Goal: Information Seeking & Learning: Learn about a topic

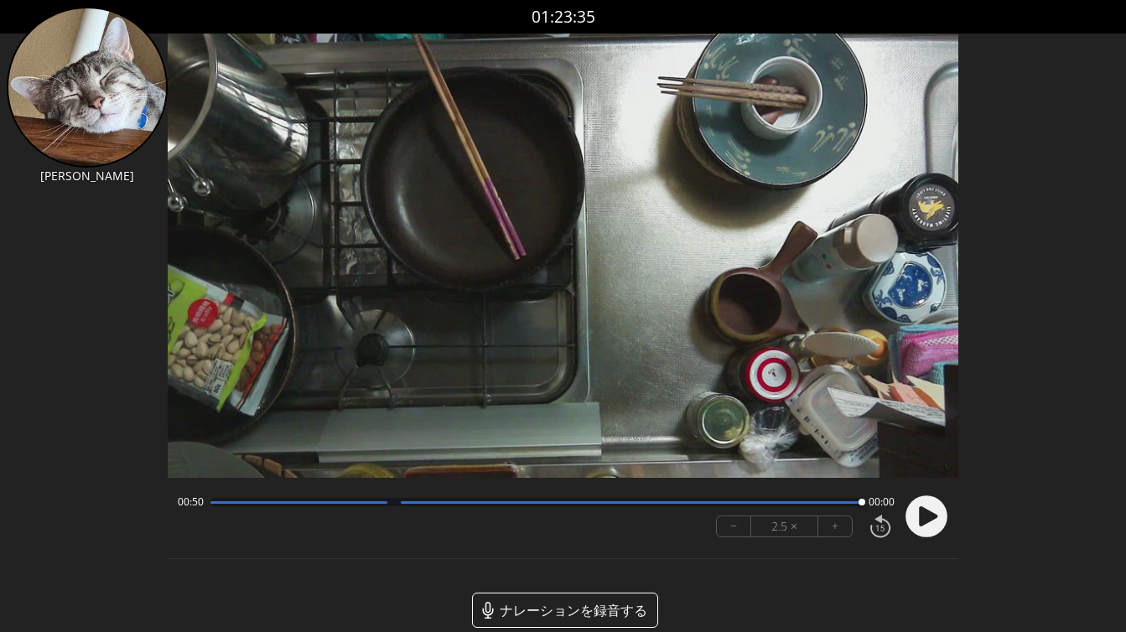
scroll to position [23, 0]
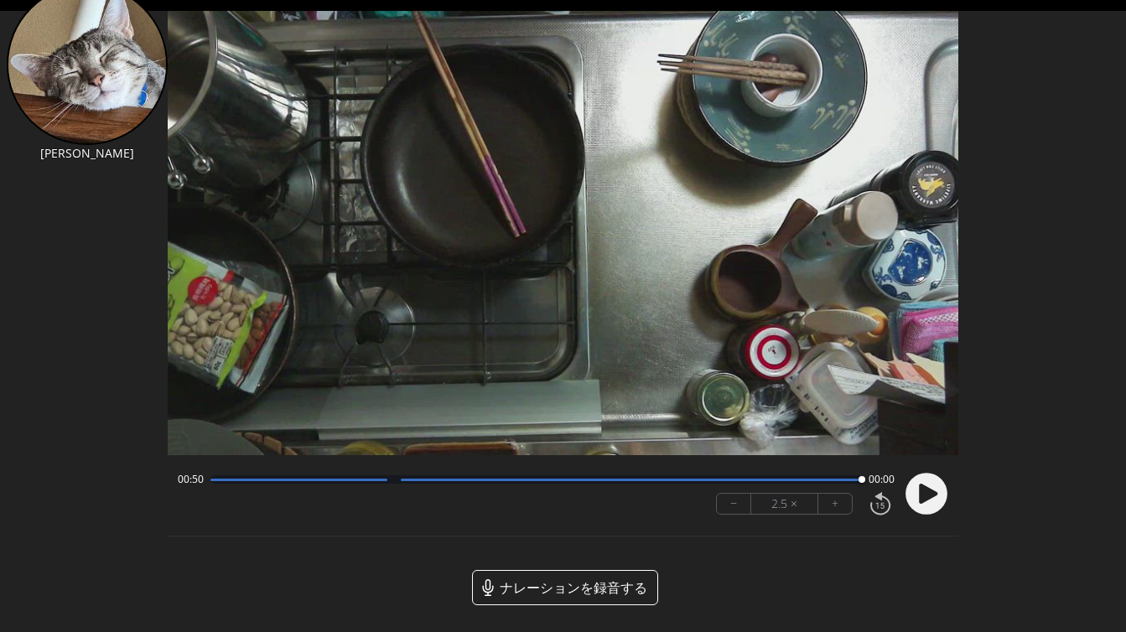
click at [585, 481] on div at bounding box center [537, 480] width 652 height 8
click at [939, 488] on circle at bounding box center [927, 494] width 42 height 42
click at [937, 489] on circle at bounding box center [927, 494] width 42 height 42
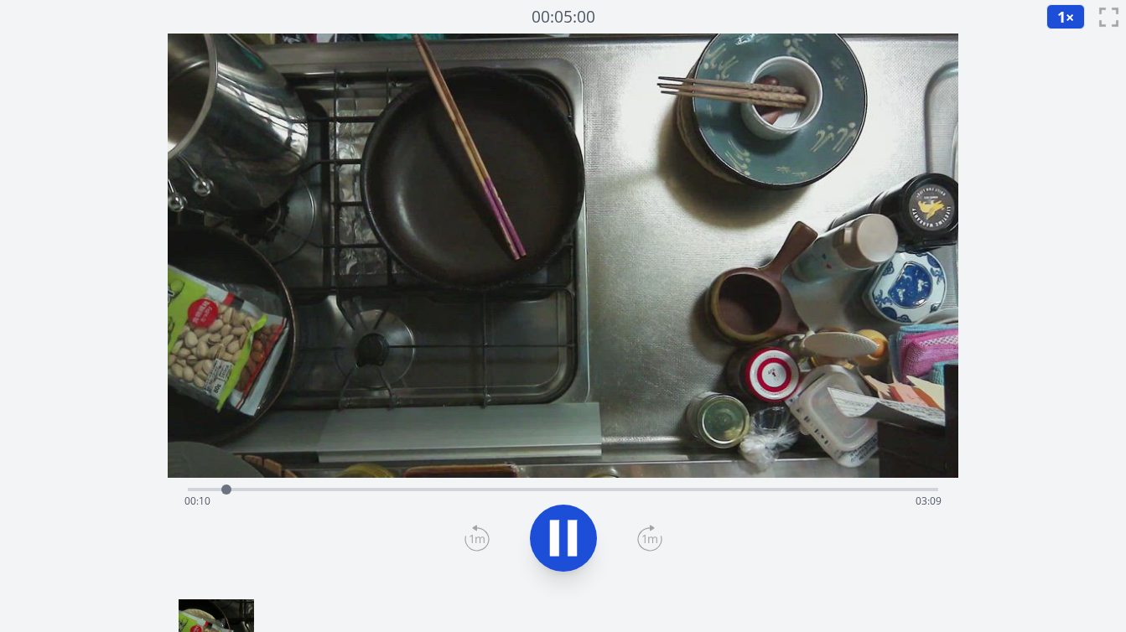
click at [410, 491] on div "経過時間: 00:10 残り時間: 03:09" at bounding box center [563, 501] width 757 height 27
click at [447, 490] on div "経過時間: 01:00 残り時間: 02:19" at bounding box center [563, 501] width 757 height 27
click at [513, 486] on div "経過時間: 01:08 残り時間: 02:10" at bounding box center [563, 488] width 751 height 20
click at [579, 490] on div "経過時間: 01:26 残り時間: 01:53" at bounding box center [563, 501] width 757 height 27
click at [621, 489] on div "経過時間: 01:44 残り時間: 01:34" at bounding box center [563, 501] width 757 height 27
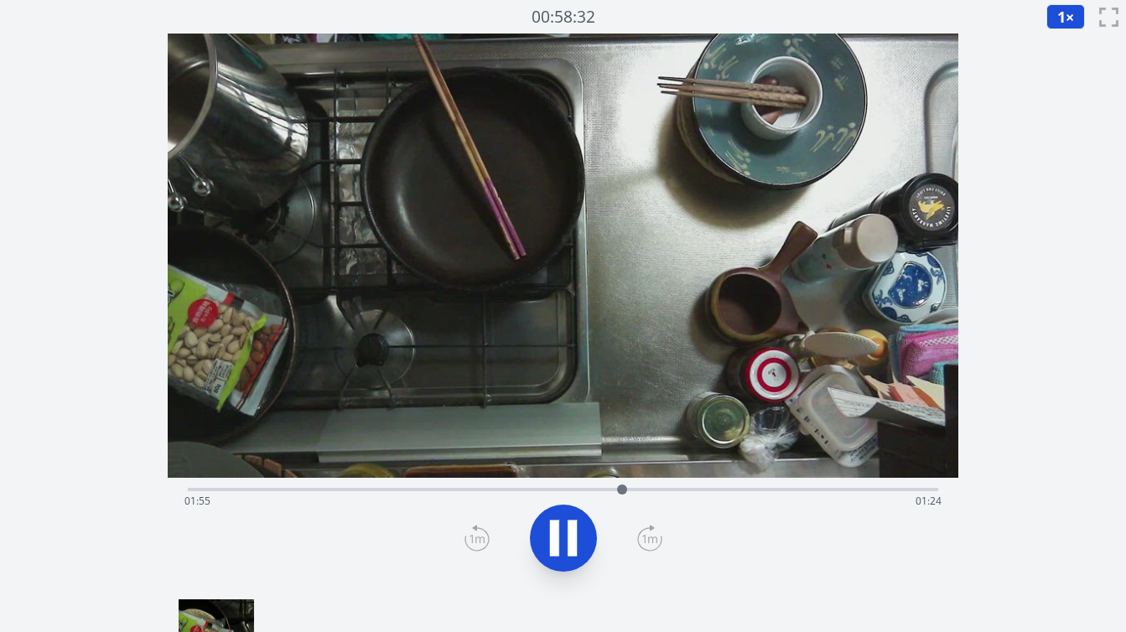
click at [659, 491] on div "経過時間: 01:55 残り時間: 01:24" at bounding box center [563, 501] width 757 height 27
click at [689, 491] on div "経過時間: 02:05 残り時間: 01:14" at bounding box center [563, 501] width 757 height 27
click at [722, 495] on div "経過時間: 02:13 残り時間: 01:06" at bounding box center [563, 501] width 757 height 27
click at [593, 491] on div "Time elapsed: 03:12 Time remaining: 00:06" at bounding box center [563, 501] width 757 height 27
click at [629, 489] on div "Time elapsed: 01:48 Time remaining: 01:31" at bounding box center [563, 501] width 757 height 27
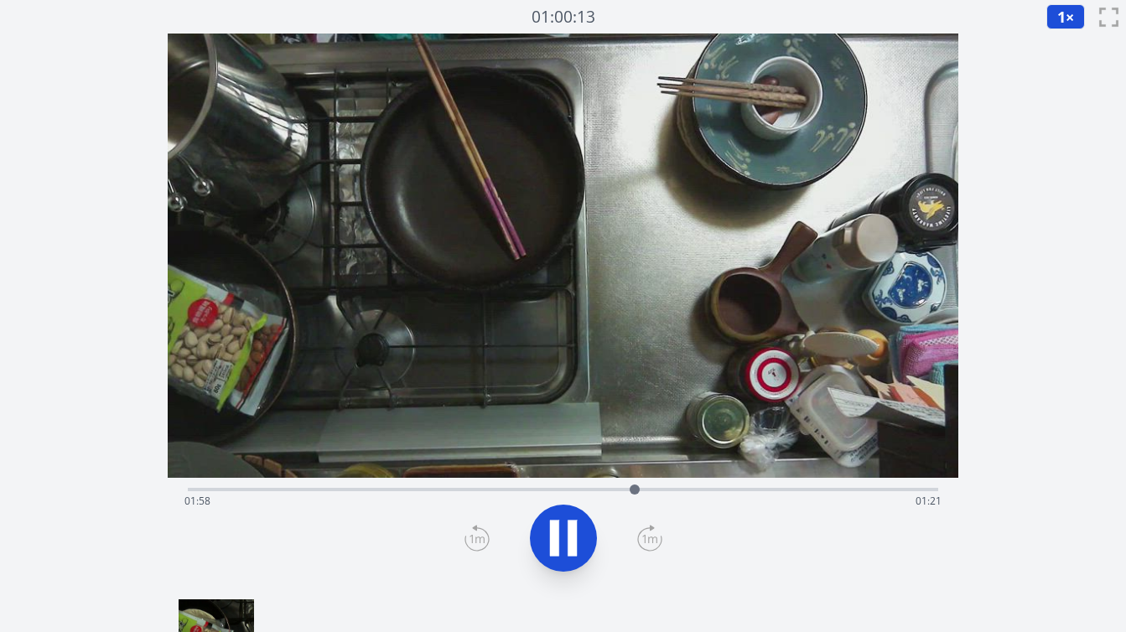
click at [652, 491] on div "Time elapsed: 01:58 Time remaining: 01:21" at bounding box center [563, 501] width 757 height 27
click at [670, 490] on div "Time elapsed: 02:03 Time remaining: 01:15" at bounding box center [563, 501] width 757 height 27
click at [697, 490] on div "Time elapsed: 02:08 Time remaining: 01:11" at bounding box center [563, 501] width 757 height 27
click at [718, 489] on div "Time elapsed: 02:16 Time remaining: 01:03" at bounding box center [563, 501] width 757 height 27
click at [773, 489] on div "Time elapsed: 02:30 Time remaining: 00:49" at bounding box center [563, 501] width 757 height 27
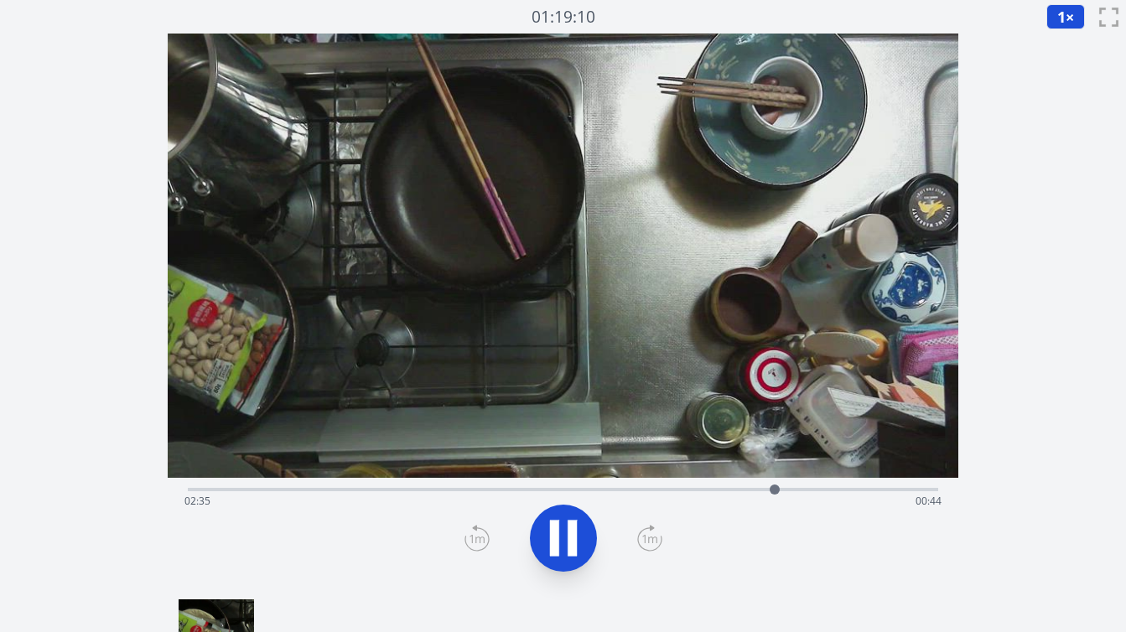
click at [791, 491] on div "Time elapsed: 02:35 Time remaining: 00:44" at bounding box center [563, 501] width 757 height 27
click at [804, 491] on div at bounding box center [795, 489] width 25 height 25
click at [816, 490] on div at bounding box center [807, 489] width 25 height 25
click at [810, 488] on div "Time elapsed: 02:48 Time remaining: 00:30" at bounding box center [563, 501] width 757 height 27
click at [782, 489] on div "Time elapsed: 02:49 Time remaining: 00:30" at bounding box center [563, 501] width 757 height 27
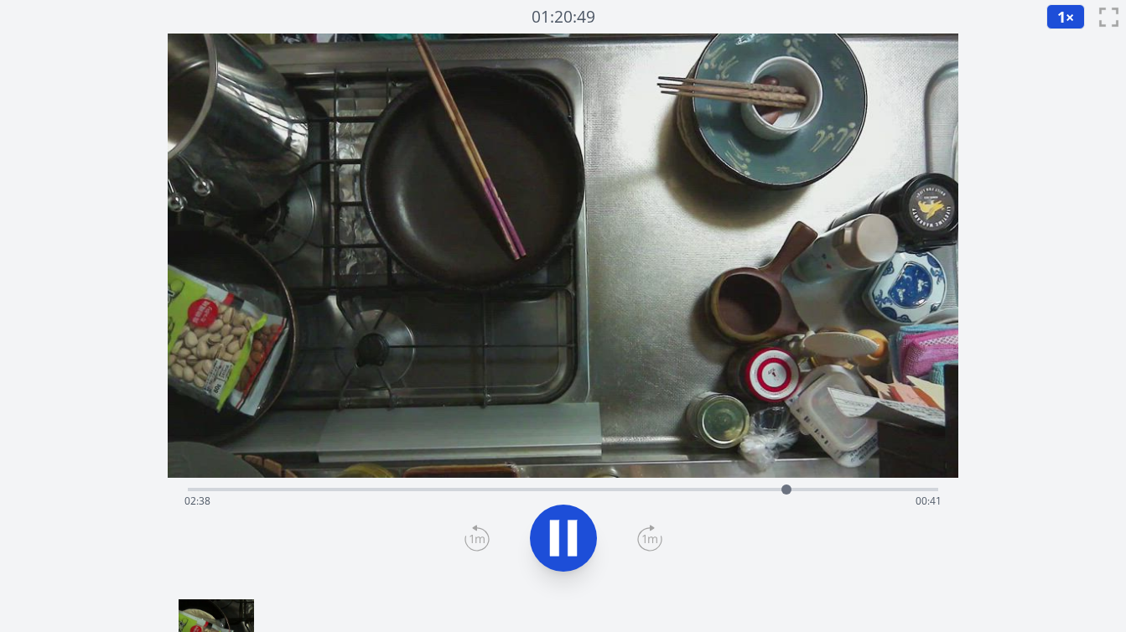
click at [745, 489] on div "Time elapsed: 02:38 Time remaining: 00:41" at bounding box center [563, 501] width 757 height 27
click at [737, 490] on div "Time elapsed: 02:45 Time remaining: 00:33" at bounding box center [563, 501] width 757 height 27
click at [698, 485] on div "Time elapsed: 03:18 Time remaining: 00:00" at bounding box center [563, 488] width 751 height 20
click at [663, 488] on div "Time elapsed: 02:14 Time remaining: 01:04" at bounding box center [563, 501] width 757 height 27
click at [627, 488] on div "Time elapsed: 02:05 Time remaining: 01:13" at bounding box center [563, 501] width 757 height 27
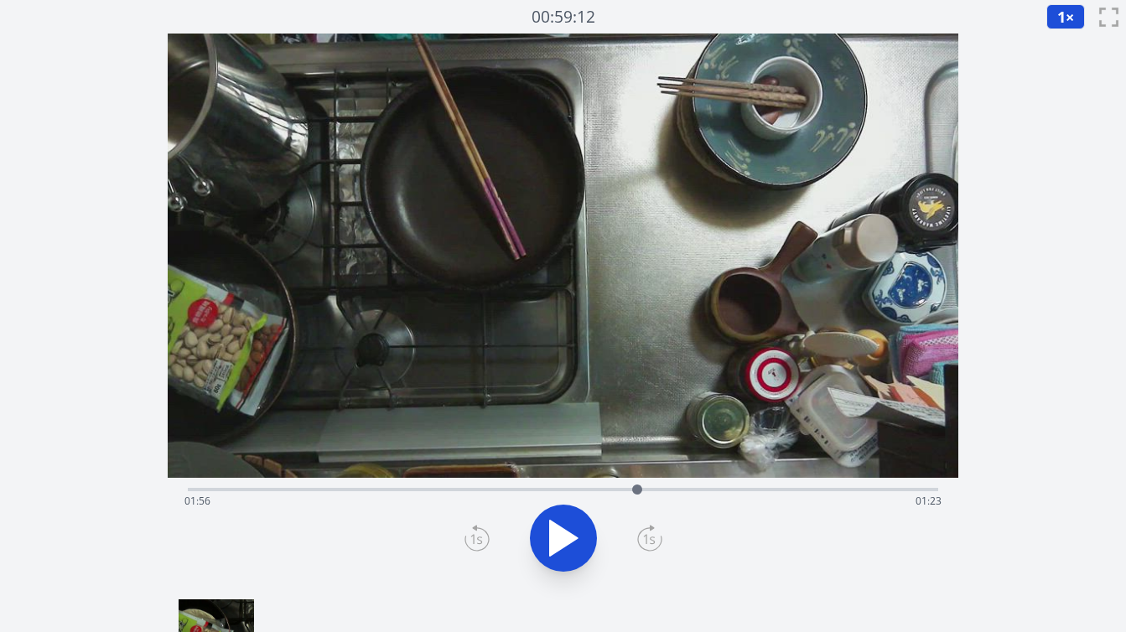
click at [637, 491] on div at bounding box center [637, 489] width 25 height 25
click at [565, 485] on div "Time elapsed: 01:58 Time remaining: 01:20" at bounding box center [563, 488] width 751 height 20
click at [580, 488] on div "Time elapsed: 01:39 Time remaining: 01:39" at bounding box center [563, 501] width 757 height 27
click at [590, 489] on div at bounding box center [580, 489] width 25 height 25
click at [596, 490] on div at bounding box center [589, 489] width 25 height 25
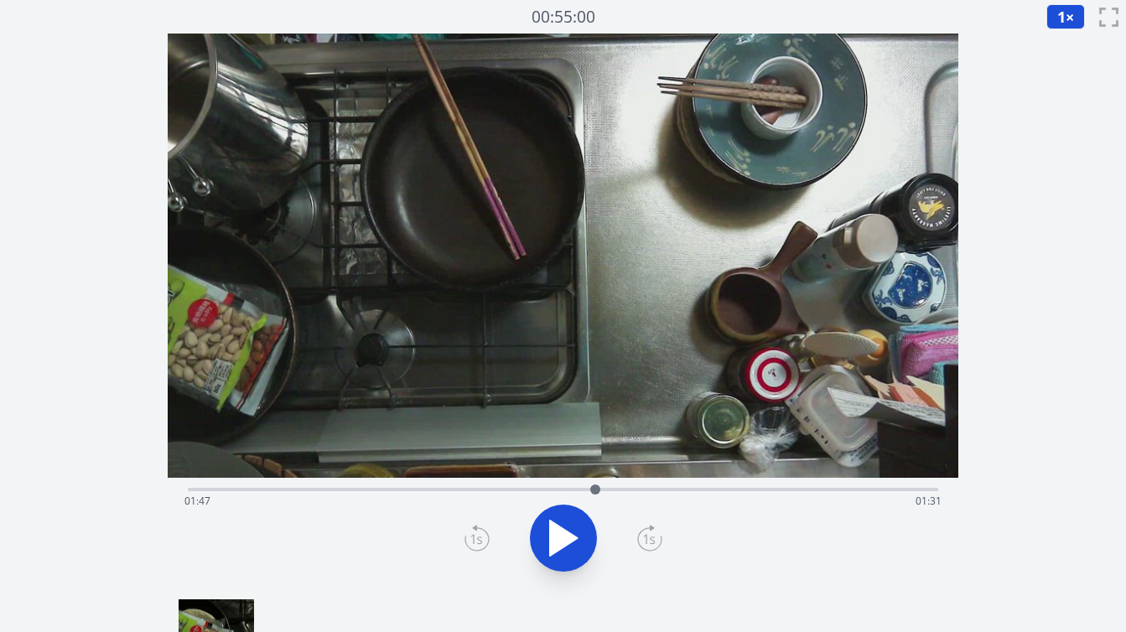
click at [601, 489] on div at bounding box center [595, 489] width 25 height 25
click at [616, 492] on div "Time elapsed: 01:49 Time remaining: 01:30" at bounding box center [563, 501] width 757 height 27
click at [623, 491] on div at bounding box center [616, 489] width 25 height 25
click at [637, 490] on div "Time elapsed: 01:55 Time remaining: 01:24" at bounding box center [563, 501] width 757 height 27
click at [647, 491] on div at bounding box center [636, 489] width 25 height 25
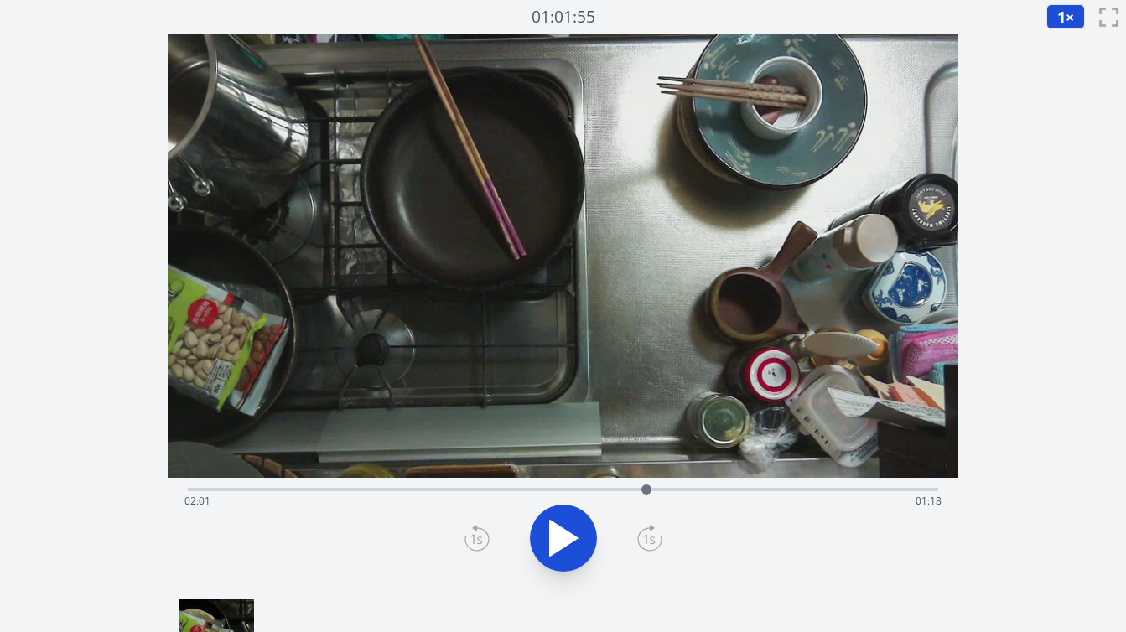
click at [617, 489] on div "Time elapsed: 02:01 Time remaining: 01:18" at bounding box center [563, 501] width 757 height 27
click at [603, 490] on div "Time elapsed: 01:53 Time remaining: 01:25" at bounding box center [563, 501] width 757 height 27
click at [587, 490] on div "Time elapsed: 01:49 Time remaining: 01:29" at bounding box center [563, 501] width 757 height 27
click at [597, 490] on div at bounding box center [587, 489] width 25 height 25
click at [606, 486] on div at bounding box center [597, 489] width 25 height 25
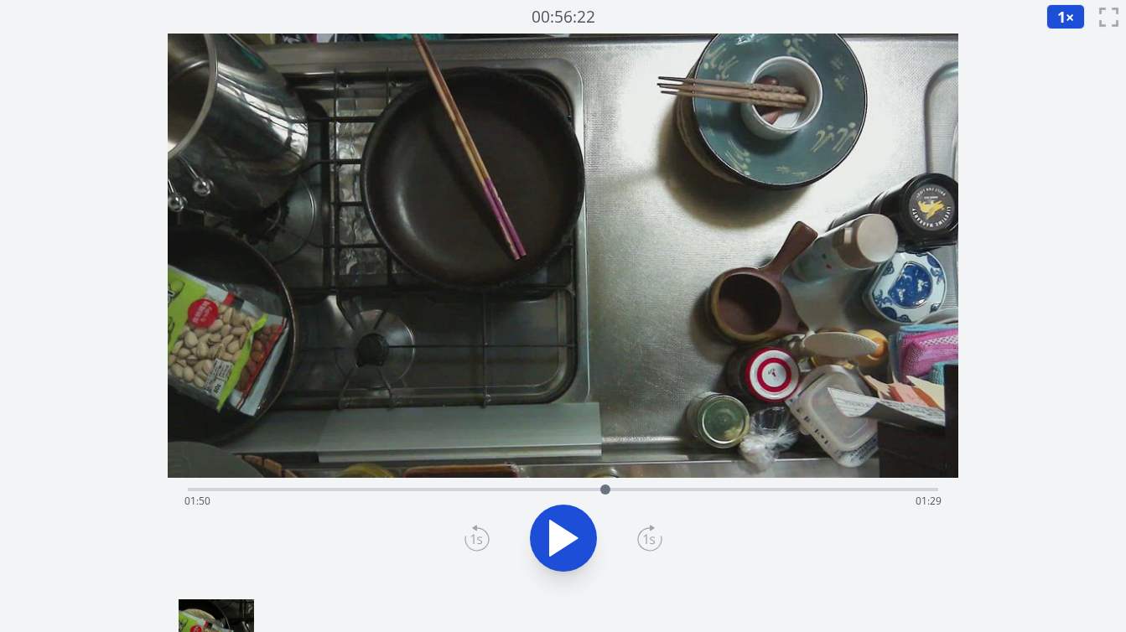
click at [616, 492] on div at bounding box center [605, 489] width 25 height 25
click at [622, 492] on div at bounding box center [615, 489] width 25 height 25
click at [630, 492] on div at bounding box center [621, 489] width 25 height 25
click at [635, 492] on div at bounding box center [629, 489] width 25 height 25
click at [648, 492] on div "Time elapsed: 01:58 Time remaining: 01:21" at bounding box center [563, 501] width 757 height 27
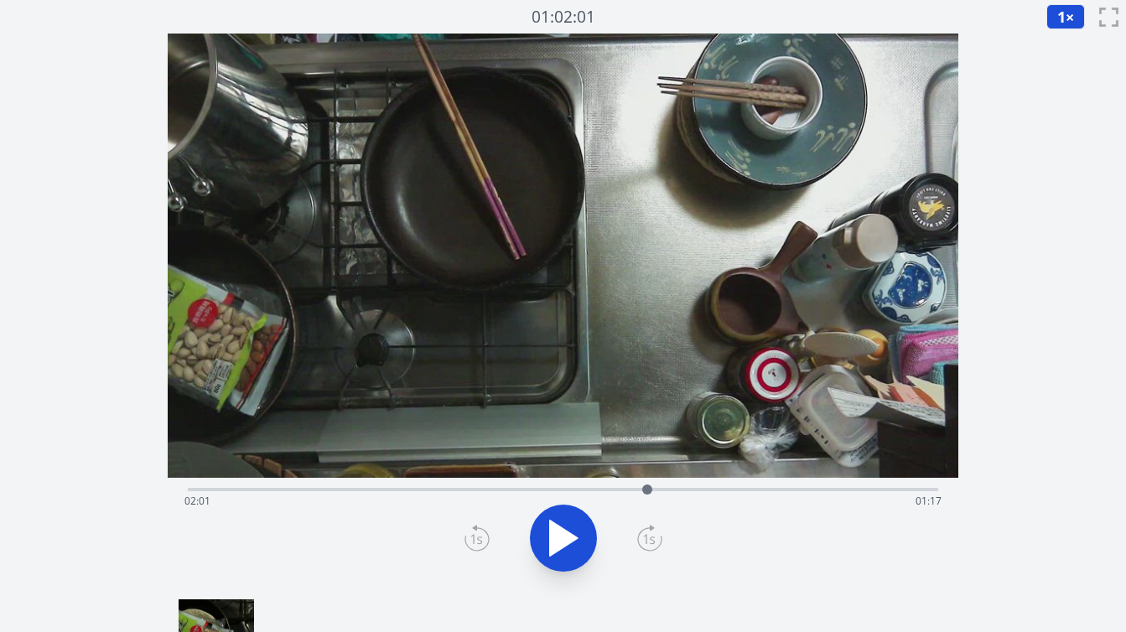
click at [630, 490] on div "Time elapsed: 02:01 Time remaining: 01:17" at bounding box center [563, 501] width 757 height 27
click at [596, 487] on div "Time elapsed: 01:56 Time remaining: 01:22" at bounding box center [563, 488] width 751 height 20
click at [602, 490] on div at bounding box center [595, 489] width 25 height 25
click at [614, 490] on div at bounding box center [602, 489] width 25 height 25
click at [629, 488] on div "Time elapsed: 01:52 Time remaining: 01:26" at bounding box center [563, 501] width 757 height 27
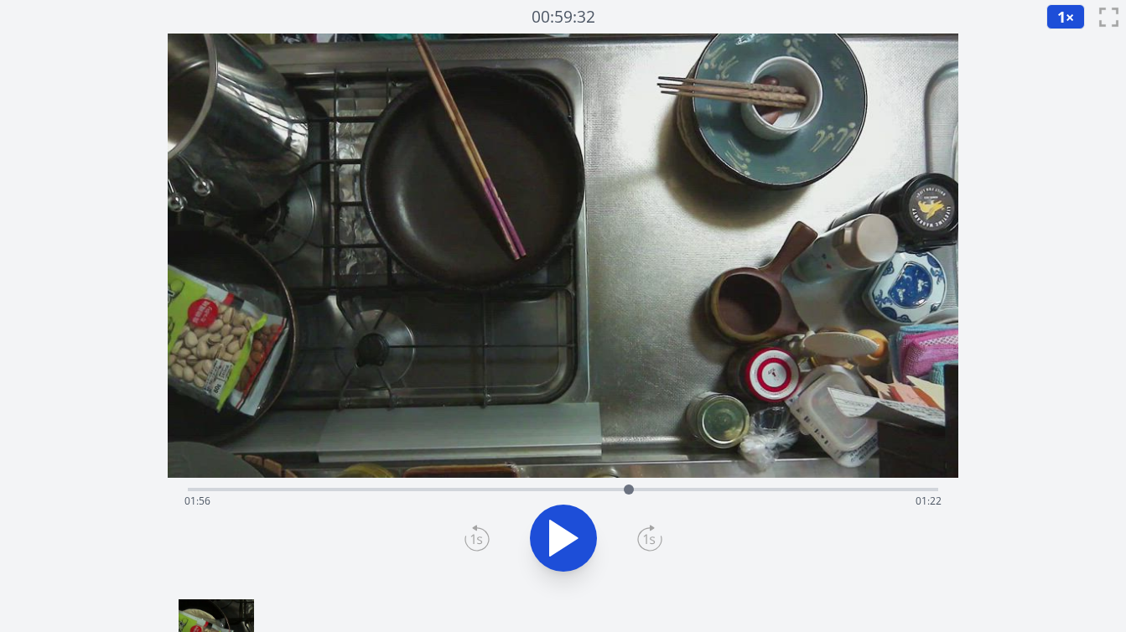
click at [643, 489] on div "Time elapsed: 01:56 Time remaining: 01:22" at bounding box center [563, 501] width 757 height 27
click at [602, 486] on div "Time elapsed: 02:00 Time remaining: 01:19" at bounding box center [563, 488] width 751 height 20
click at [593, 486] on div at bounding box center [602, 489] width 25 height 25
click at [585, 486] on div at bounding box center [592, 489] width 25 height 25
click at [590, 489] on div at bounding box center [584, 489] width 25 height 25
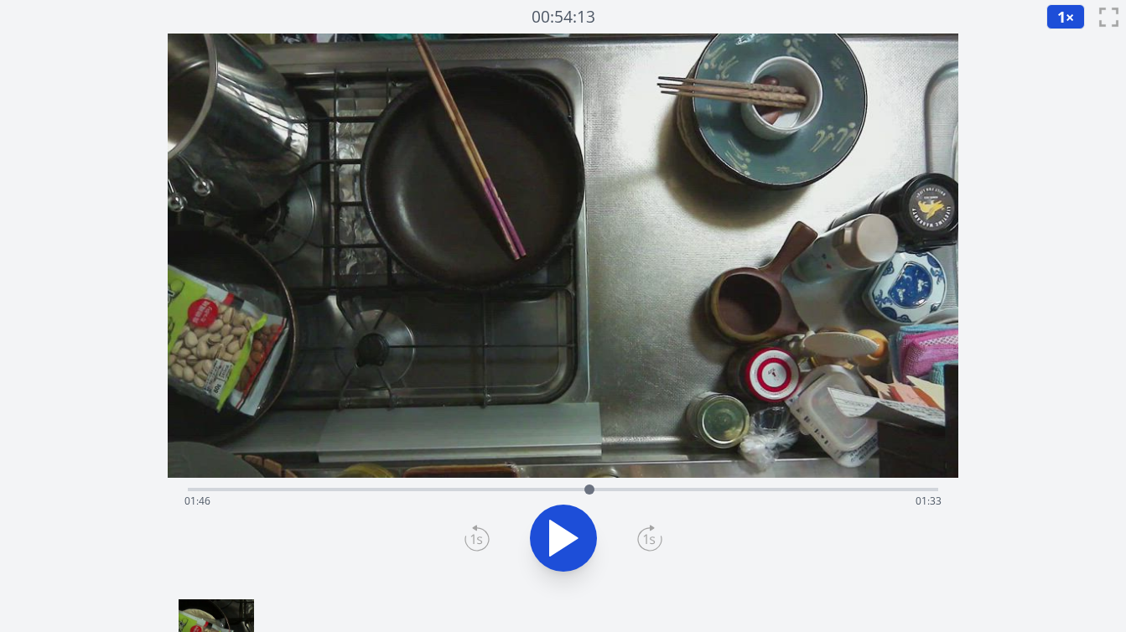
click at [608, 489] on div "Time elapsed: 01:46 Time remaining: 01:33" at bounding box center [563, 501] width 757 height 27
click at [622, 492] on div "Time elapsed: 01:51 Time remaining: 01:28" at bounding box center [563, 501] width 757 height 27
click at [634, 492] on div "Time elapsed: 01:54 Time remaining: 01:24" at bounding box center [563, 501] width 757 height 27
click at [639, 492] on div at bounding box center [639, 489] width 25 height 25
click at [645, 492] on div at bounding box center [639, 489] width 25 height 25
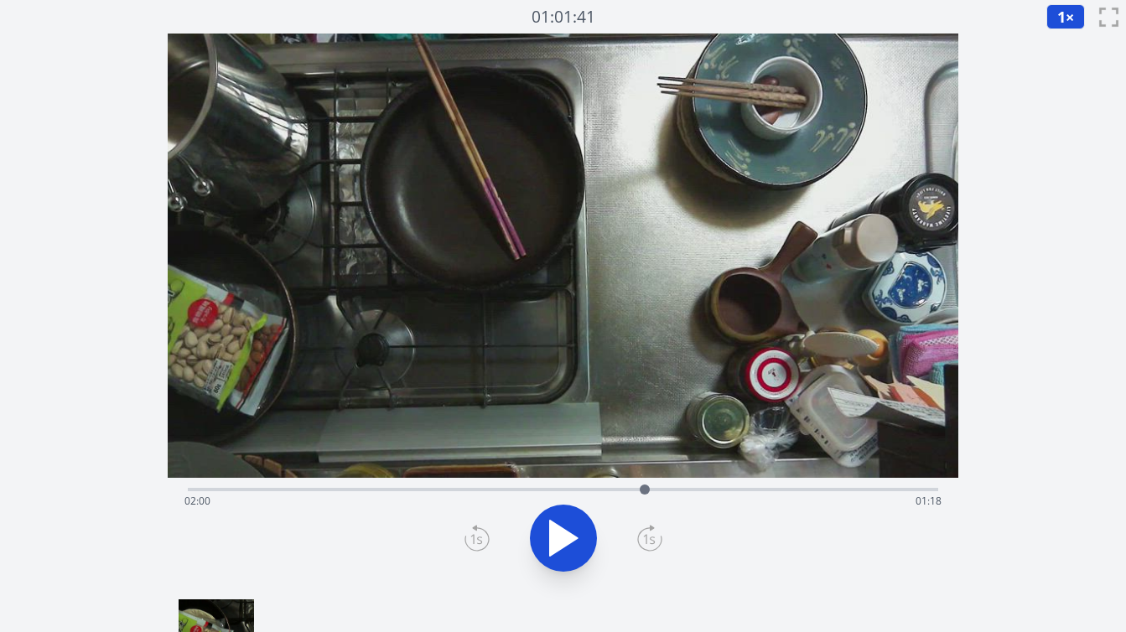
click at [653, 492] on div at bounding box center [644, 489] width 25 height 25
click at [666, 492] on div "Time elapsed: 02:03 Time remaining: 01:16" at bounding box center [563, 501] width 757 height 27
click at [639, 491] on div "Time elapsed: 02:06 Time remaining: 01:13" at bounding box center [563, 501] width 757 height 27
click at [642, 488] on div "Time elapsed: 02:12 Time remaining: 01:06" at bounding box center [563, 501] width 757 height 27
click at [616, 488] on div "Time elapsed: 02:00 Time remaining: 01:18" at bounding box center [563, 501] width 757 height 27
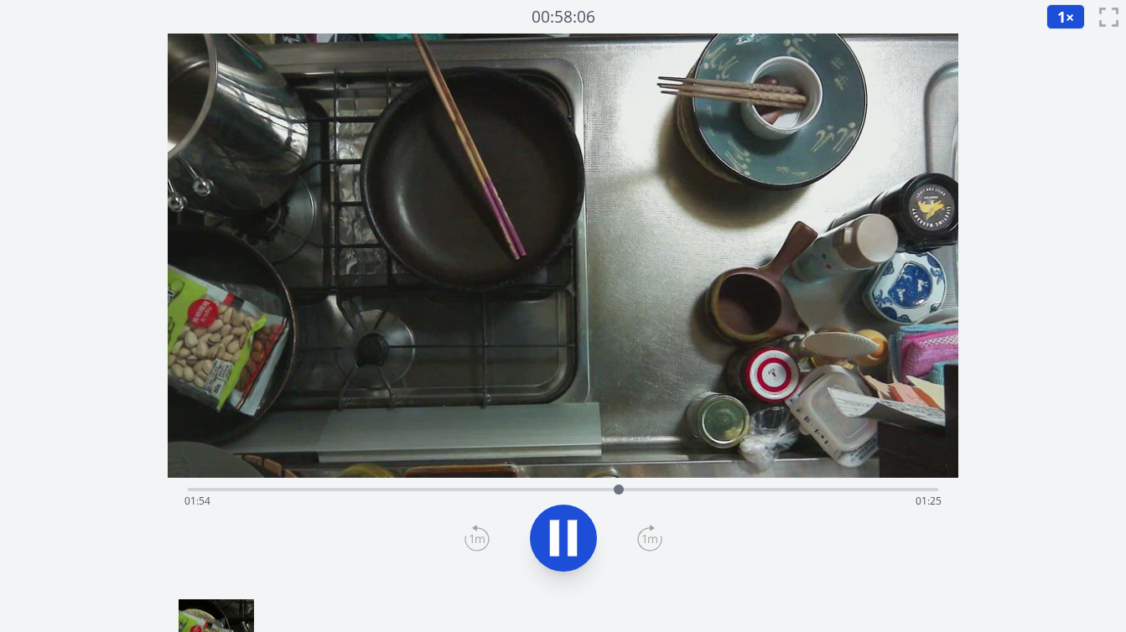
click at [592, 490] on div "Time elapsed: 01:54 Time remaining: 01:25" at bounding box center [563, 501] width 757 height 27
click at [603, 489] on div at bounding box center [595, 489] width 25 height 25
click at [617, 492] on div "Time elapsed: 01:50 Time remaining: 01:29" at bounding box center [563, 489] width 751 height 3
click at [613, 488] on div "Time elapsed: 02:06 Time remaining: 01:13" at bounding box center [563, 501] width 757 height 27
click at [623, 491] on div at bounding box center [616, 489] width 25 height 25
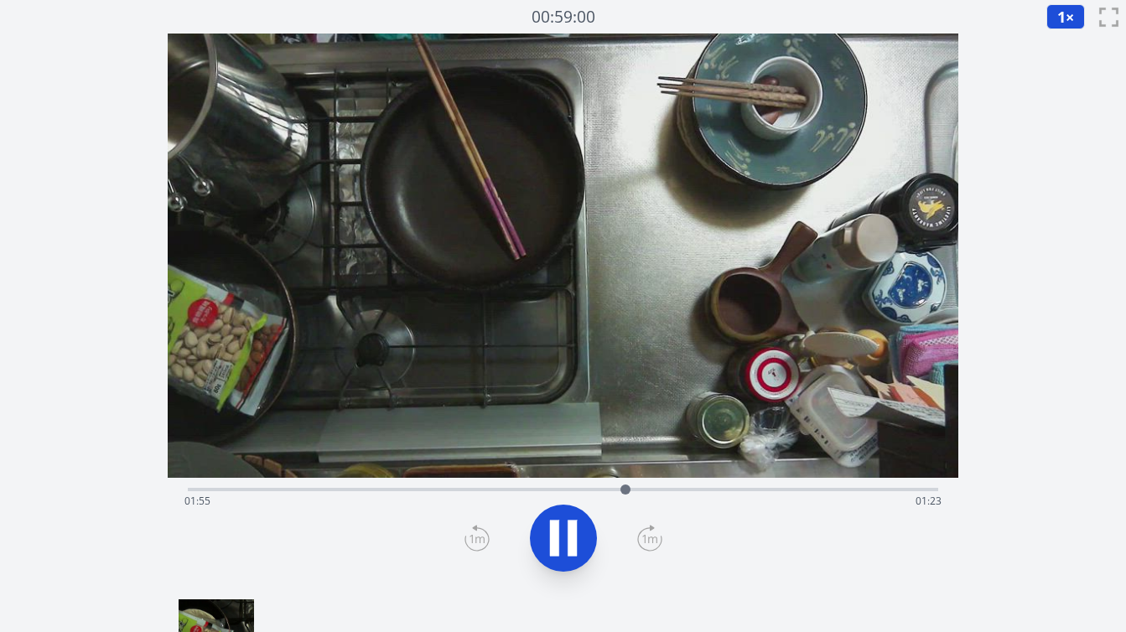
click at [629, 492] on div at bounding box center [626, 490] width 10 height 10
click at [691, 492] on div "Time elapsed: 02:05 Time remaining: 01:13" at bounding box center [563, 501] width 757 height 27
click at [718, 494] on div "Time elapsed: 02:13 Time remaining: 01:06" at bounding box center [563, 501] width 757 height 27
click at [741, 491] on div "Time elapsed: 02:21 Time remaining: 00:58" at bounding box center [563, 501] width 757 height 27
click at [767, 491] on div "Time elapsed: 02:26 Time remaining: 00:52" at bounding box center [563, 501] width 757 height 27
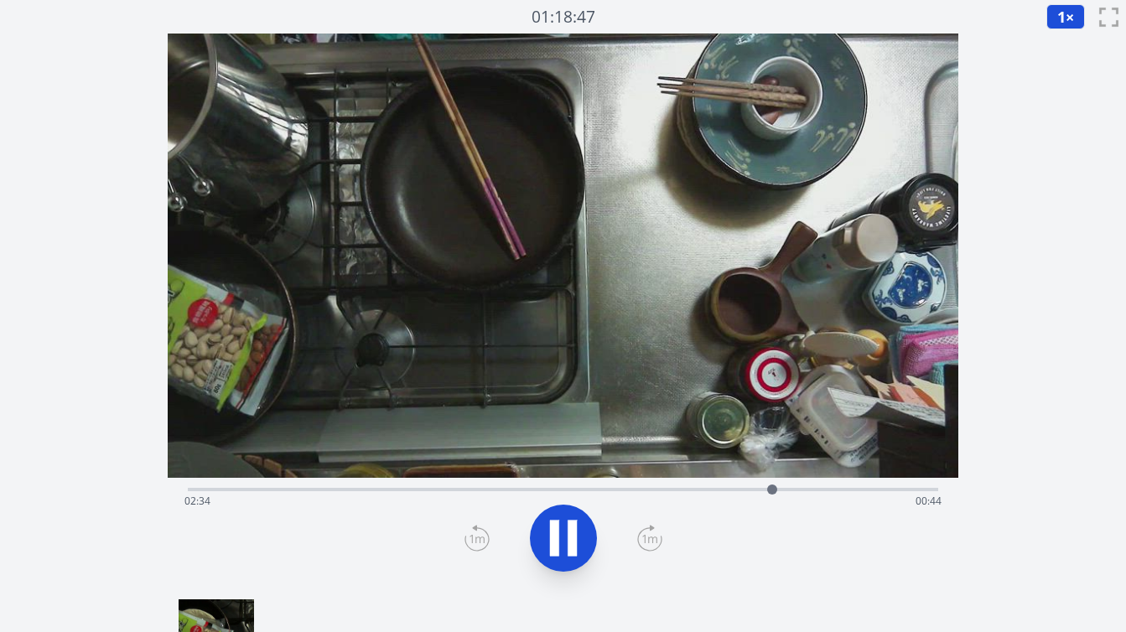
click at [784, 490] on div at bounding box center [772, 489] width 25 height 25
click at [777, 490] on div "Time elapsed: 02:39 Time remaining: 00:39" at bounding box center [563, 501] width 757 height 27
click at [788, 488] on div at bounding box center [781, 489] width 25 height 25
click at [799, 489] on div "Time elapsed: 02:48 Time remaining: 00:30" at bounding box center [563, 501] width 757 height 27
click at [788, 488] on div "Time elapsed: 02:44 Time remaining: 00:34" at bounding box center [563, 501] width 757 height 27
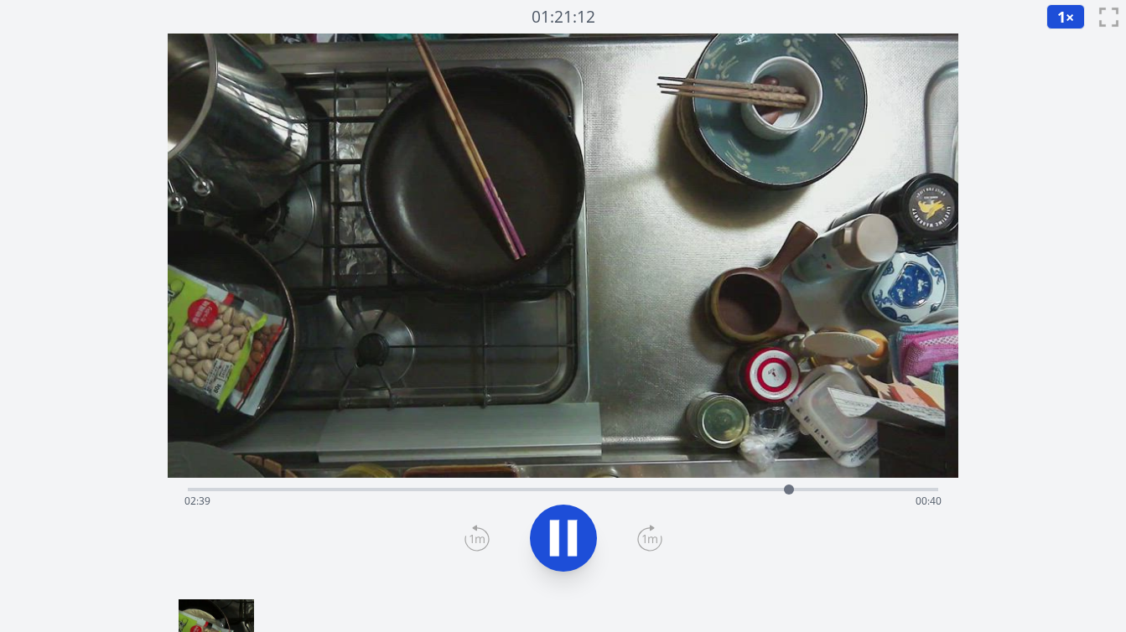
click at [778, 488] on div at bounding box center [789, 489] width 25 height 25
click at [670, 492] on div "Time elapsed: 03:11 Time remaining: 00:08" at bounding box center [563, 501] width 757 height 27
click at [698, 490] on div "Time elapsed: 02:10 Time remaining: 01:08" at bounding box center [563, 501] width 757 height 27
click at [715, 492] on div "Time elapsed: 02:15 Time remaining: 01:04" at bounding box center [563, 501] width 757 height 27
click at [741, 489] on div "Time elapsed: 02:20 Time remaining: 00:59" at bounding box center [563, 501] width 757 height 27
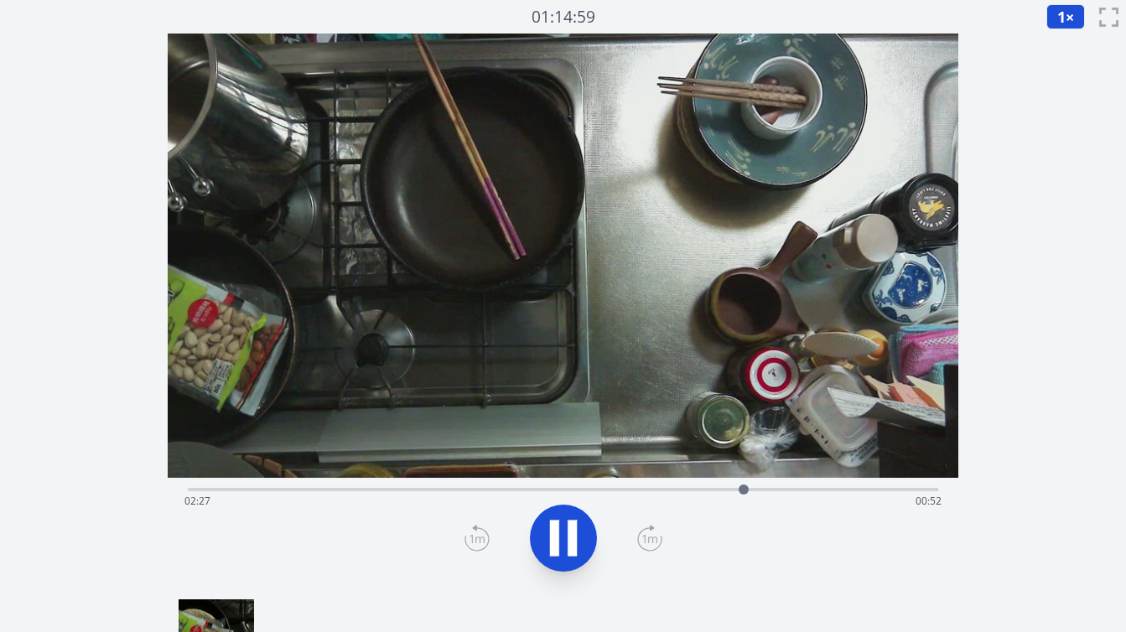
click at [762, 492] on div "Time elapsed: 02:27 Time remaining: 00:52" at bounding box center [563, 501] width 757 height 27
click at [768, 488] on div "Time elapsed: 02:40 Time remaining: 00:39" at bounding box center [563, 501] width 757 height 27
click at [678, 488] on div "Time elapsed: 02:52 Time remaining: 00:26" at bounding box center [563, 501] width 757 height 27
click at [736, 568] on div at bounding box center [563, 538] width 771 height 81
click at [760, 490] on div "Time elapsed: 00:01 Time remaining: 03:17" at bounding box center [563, 501] width 757 height 27
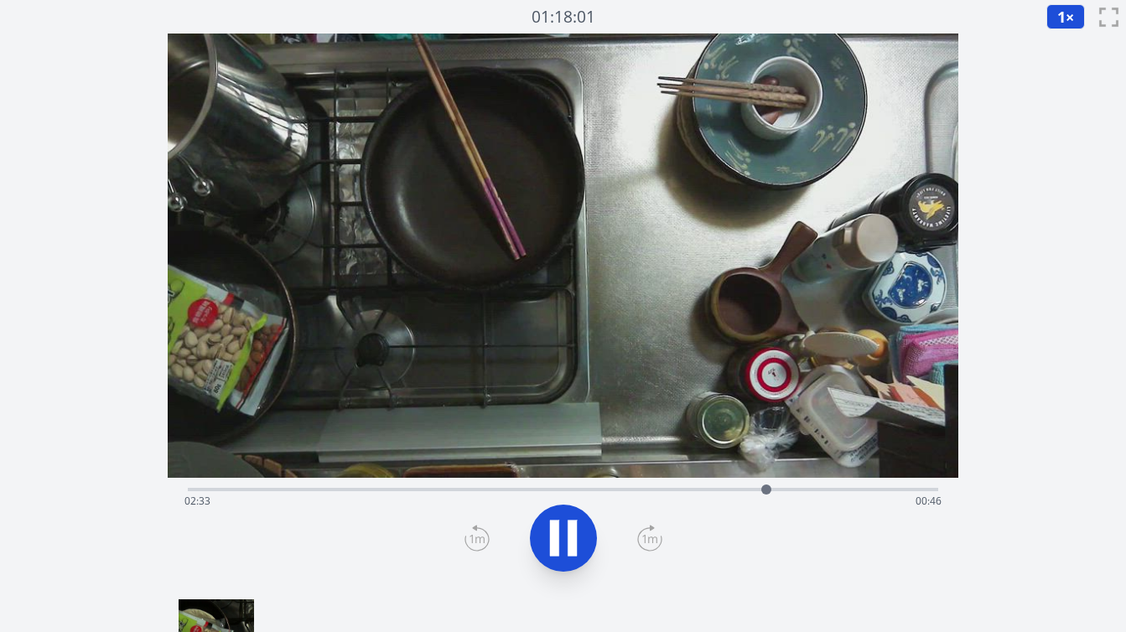
click at [796, 486] on div "Time elapsed: 02:33 Time remaining: 00:46" at bounding box center [563, 488] width 751 height 20
click at [639, 490] on div "Time elapsed: 03:08 Time remaining: 00:11" at bounding box center [563, 501] width 757 height 27
click at [596, 489] on div "Time elapsed: 02:01 Time remaining: 01:18" at bounding box center [563, 501] width 757 height 27
click at [570, 491] on div "Time elapsed: 01:48 Time remaining: 01:31" at bounding box center [563, 501] width 757 height 27
click at [667, 488] on div "Time elapsed: 02:00 Time remaining: 01:18" at bounding box center [563, 501] width 757 height 27
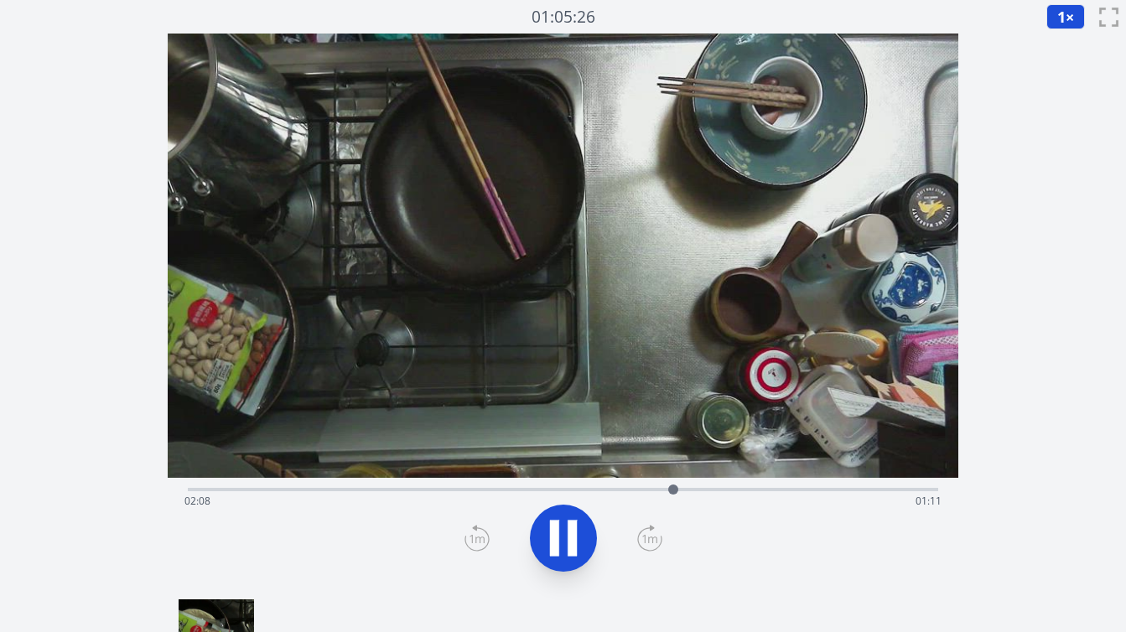
click at [687, 491] on div "Time elapsed: 02:08 Time remaining: 01:11" at bounding box center [563, 501] width 757 height 27
click at [705, 490] on div at bounding box center [696, 489] width 25 height 25
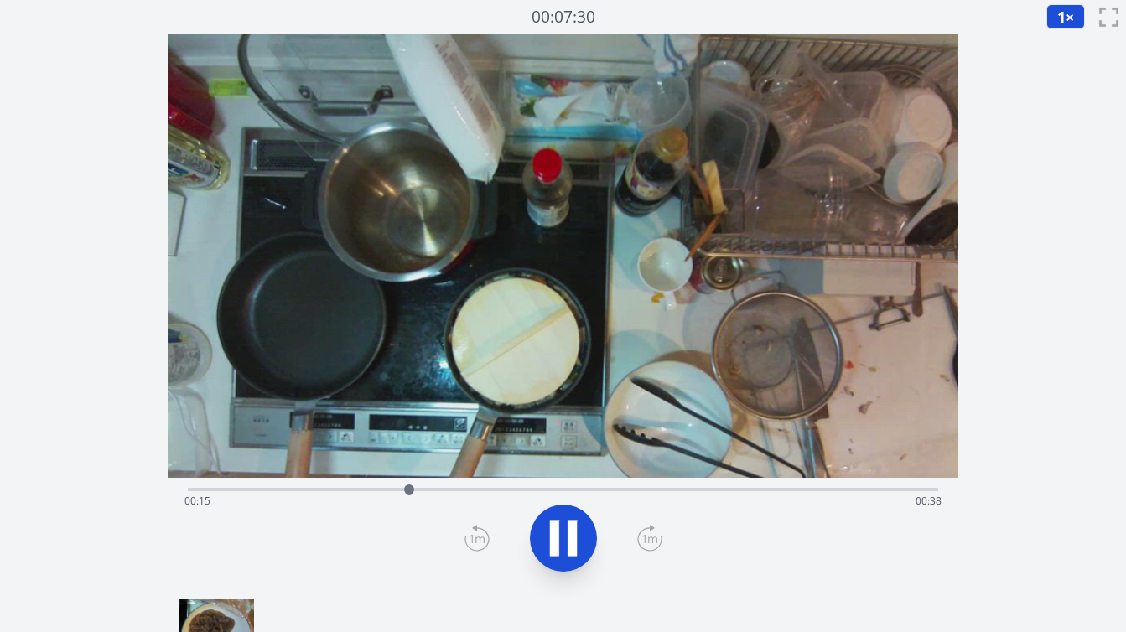
click at [219, 490] on div "経過時間: 00:15 残り時間: 00:38" at bounding box center [563, 501] width 757 height 27
click at [200, 489] on div "経過時間: 00:02 残り時間: 00:51" at bounding box center [563, 501] width 757 height 27
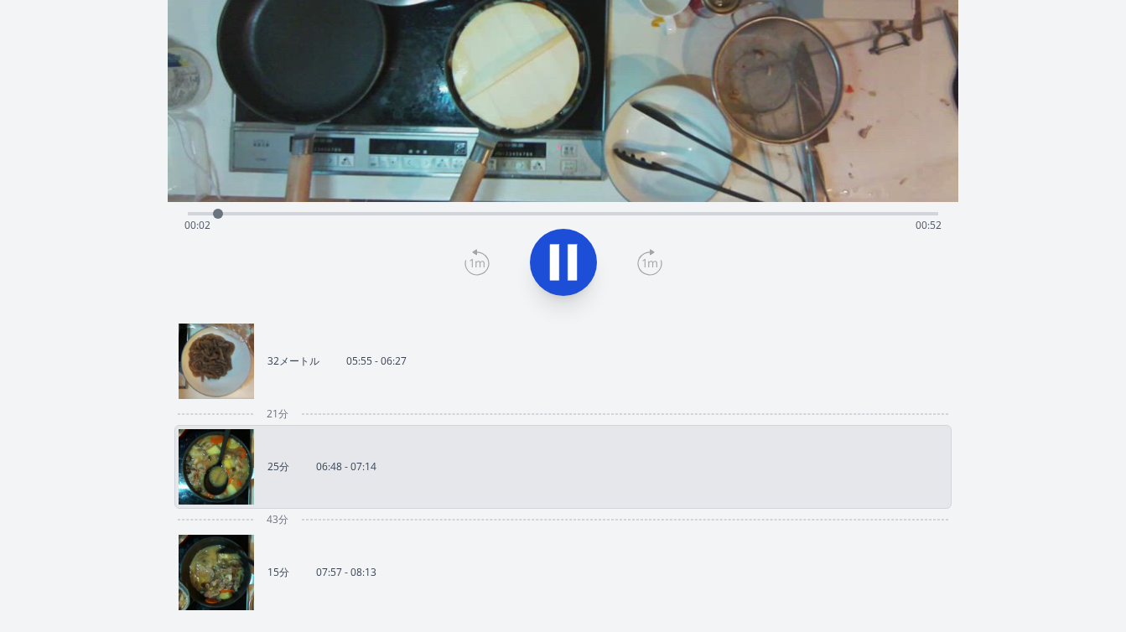
scroll to position [278, 0]
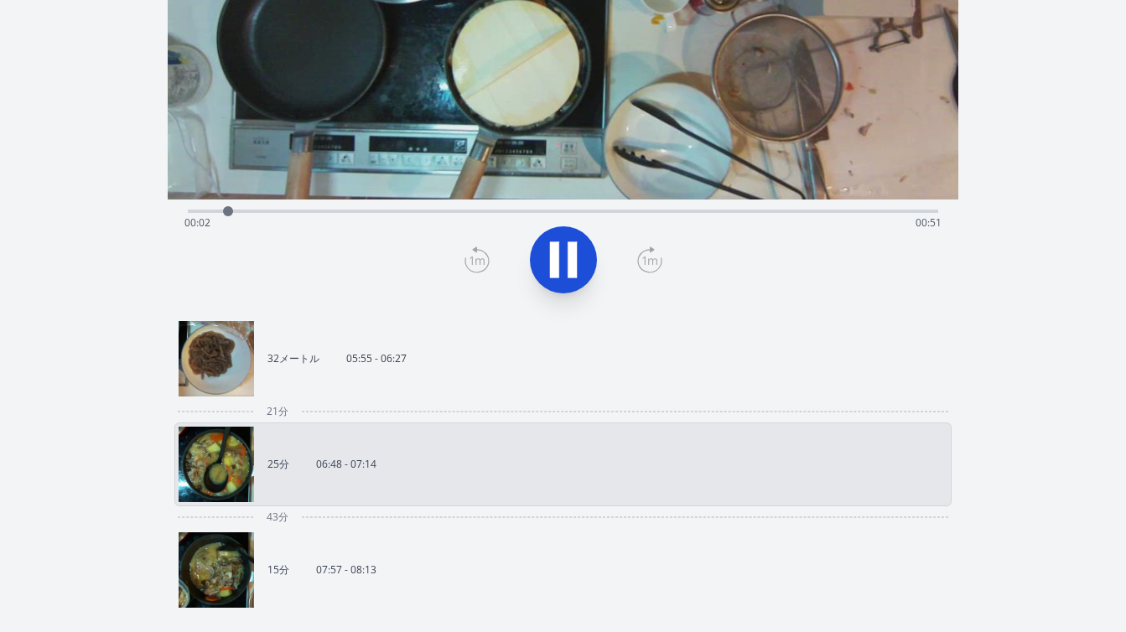
click at [443, 374] on link "32メートル 05:55 - 06:27" at bounding box center [557, 358] width 756 height 75
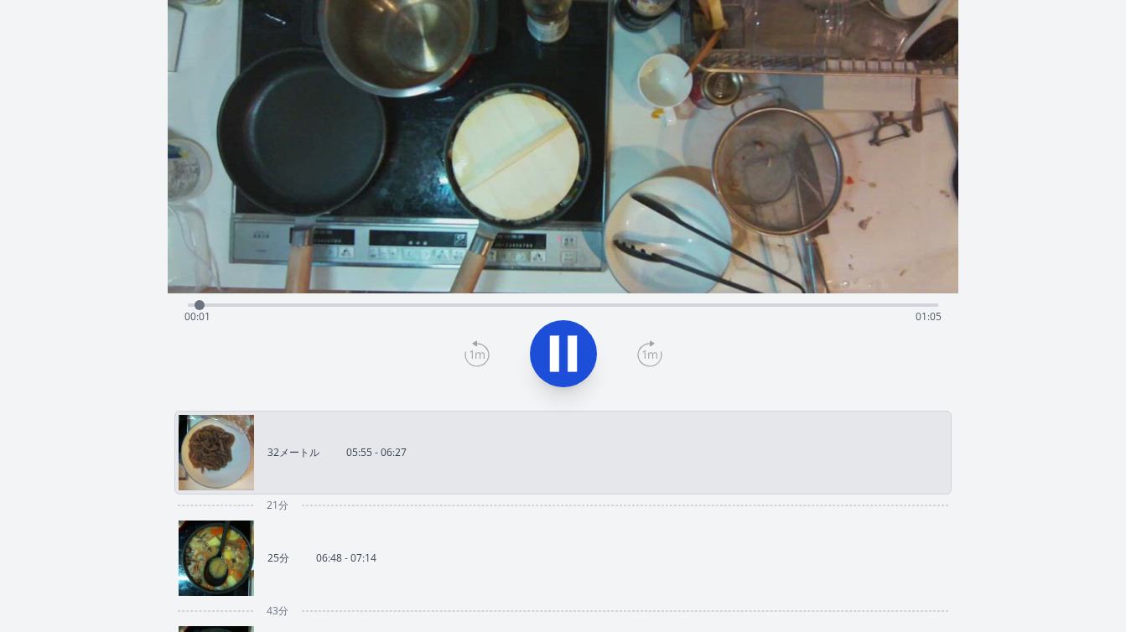
scroll to position [142, 0]
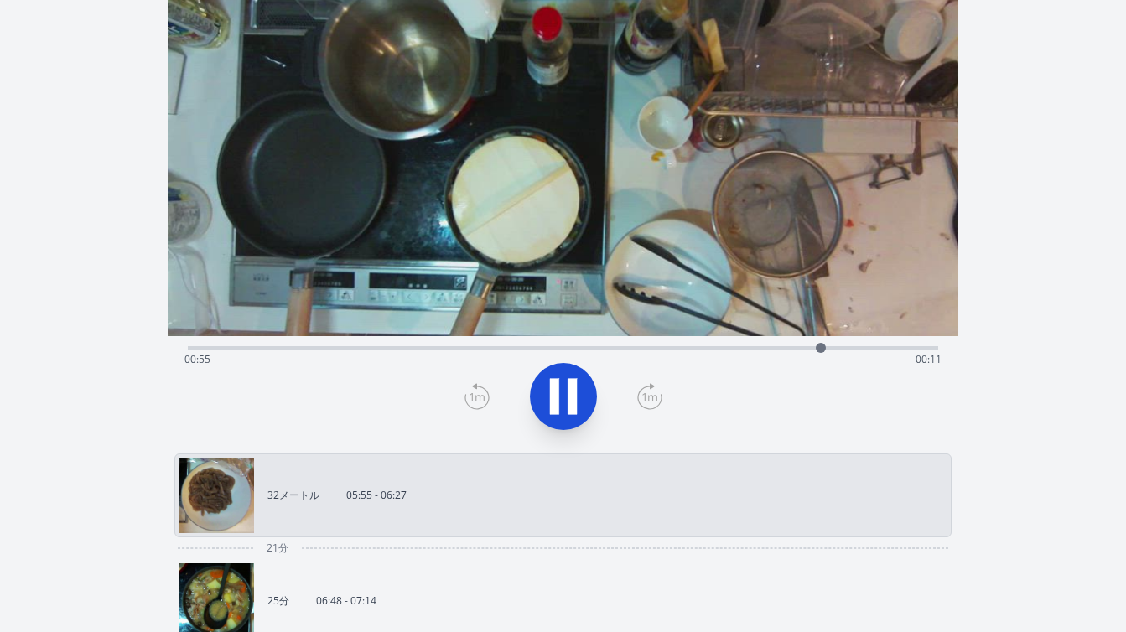
click at [429, 344] on div "経過時間: 00:55 残り時間: 00:11" at bounding box center [563, 346] width 751 height 20
click at [356, 343] on div "経過時間: 00:21 残り時間: 00:44" at bounding box center [563, 346] width 751 height 20
click at [315, 345] on div "経過時間: 00:15 残り時間: 00:51" at bounding box center [563, 346] width 751 height 20
click at [285, 346] on div "経過時間: 00:11 残り時間: 00:55" at bounding box center [563, 346] width 751 height 20
click at [262, 346] on div "経過時間: 00:09 残り時間: 00:57" at bounding box center [563, 346] width 751 height 20
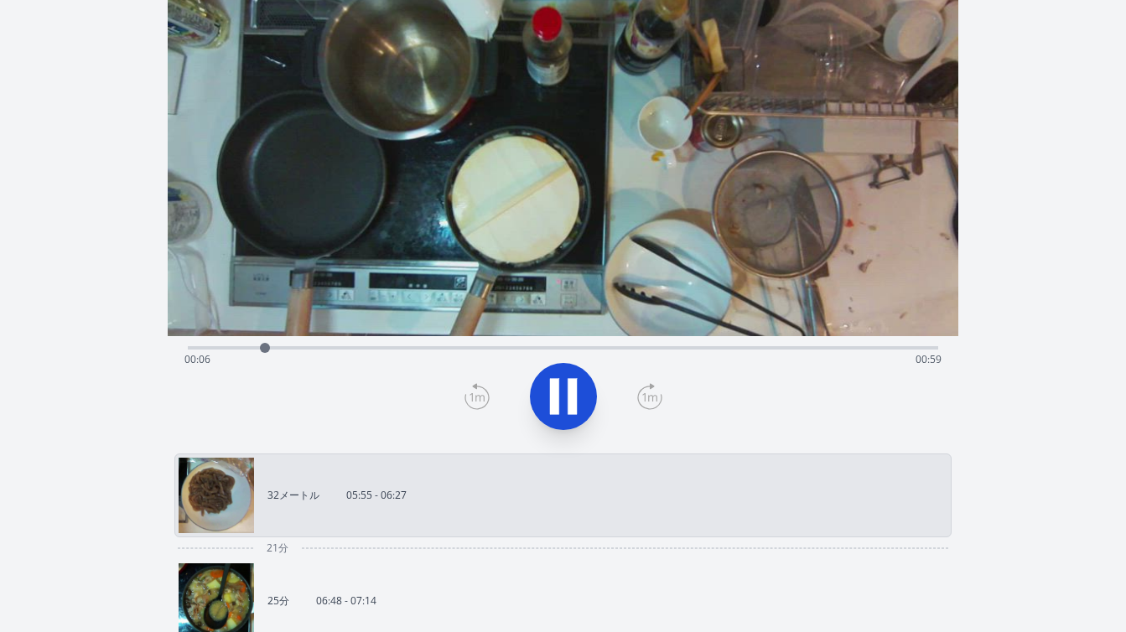
click at [239, 349] on div "経過時間: 00:06 残り時間: 00:59" at bounding box center [563, 359] width 757 height 27
click at [224, 349] on div "経過時間: 00:05 残り時間: 01:01" at bounding box center [563, 359] width 757 height 27
click at [208, 349] on div "経過時間: 00:04 残り時間: 01:02" at bounding box center [563, 359] width 757 height 27
click at [318, 346] on div "経過時間: 00:05 残り時間: 01:01" at bounding box center [563, 359] width 757 height 27
click at [351, 350] on div "経過時間: 00:11 残り時間: 00:54" at bounding box center [563, 359] width 757 height 27
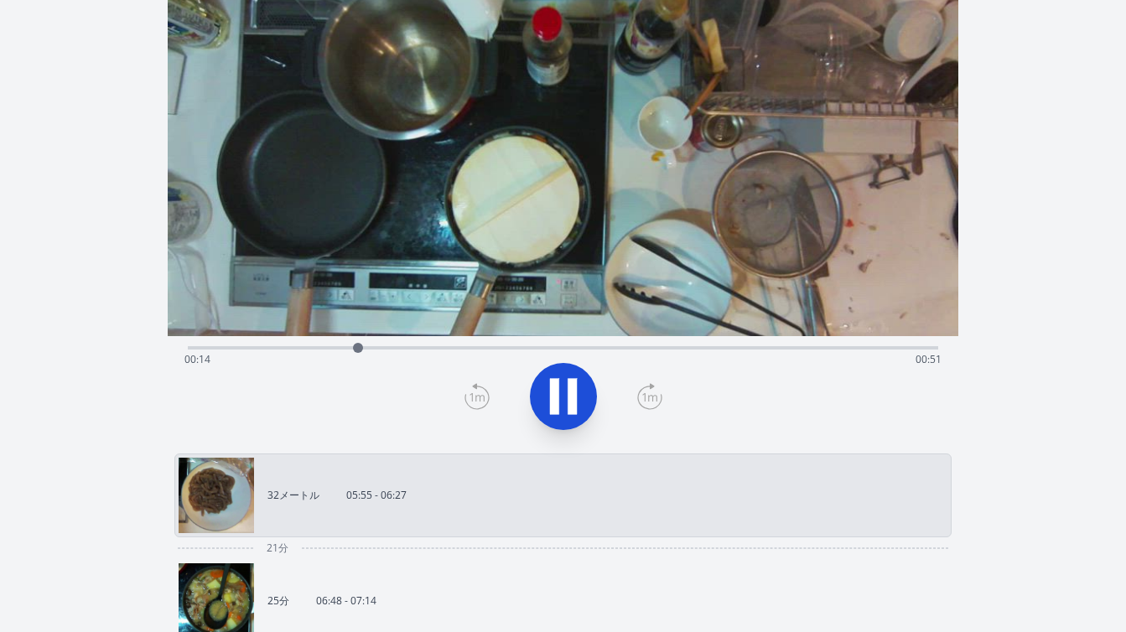
click at [393, 350] on div "経過時間: 00:14 残り時間: 00:51" at bounding box center [563, 359] width 757 height 27
click at [426, 345] on div "経過時間: 00:18 残り時間: 00:48" at bounding box center [563, 346] width 751 height 20
click at [503, 345] on div "経過時間: 00:25 残り時間: 00:41" at bounding box center [563, 346] width 751 height 20
click at [551, 345] on div "経過時間: 00:28 残り時間: 00:38" at bounding box center [563, 346] width 751 height 20
click at [600, 346] on div "経過時間: 00:32 残り時間: 00:34" at bounding box center [563, 346] width 751 height 20
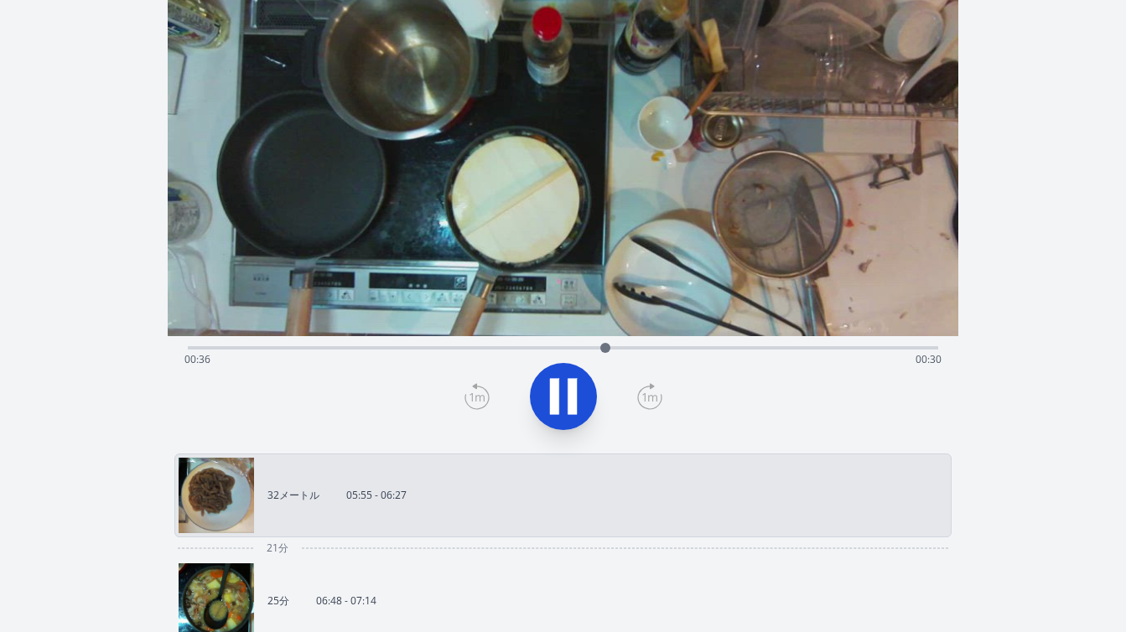
click at [631, 347] on div "経過時間: 00:36 残り時間: 00:30" at bounding box center [563, 359] width 757 height 27
click at [664, 349] on div "経過時間: 00:39 残り時間: 00:27" at bounding box center [563, 359] width 757 height 27
click at [695, 352] on div "経過時間: 00:42 残り時間: 00:24" at bounding box center [563, 359] width 757 height 27
click at [724, 352] on div "経過時間: 00:44 残り時間: 00:21" at bounding box center [563, 359] width 757 height 27
click at [762, 345] on div "経過時間: 00:47 残り時間: 00:19" at bounding box center [563, 346] width 751 height 20
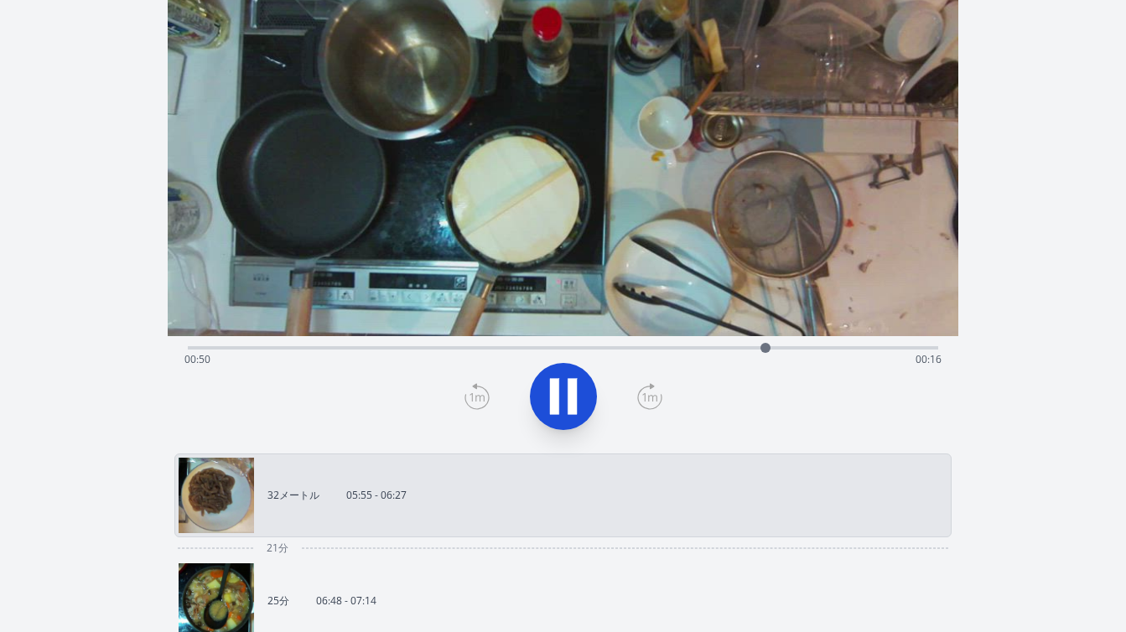
click at [790, 346] on div "経過時間: 00:50 残り時間: 00:16" at bounding box center [563, 359] width 757 height 27
click at [819, 349] on div "経過時間: 00:53 残り時間: 00:13" at bounding box center [563, 359] width 757 height 27
click at [847, 351] on div "経過時間: 00:55 残り時間: 00:11" at bounding box center [563, 359] width 757 height 27
click at [876, 351] on div "経過時間: 00:58 残り時間: 00:08" at bounding box center [563, 359] width 757 height 27
click at [895, 346] on div at bounding box center [884, 348] width 25 height 25
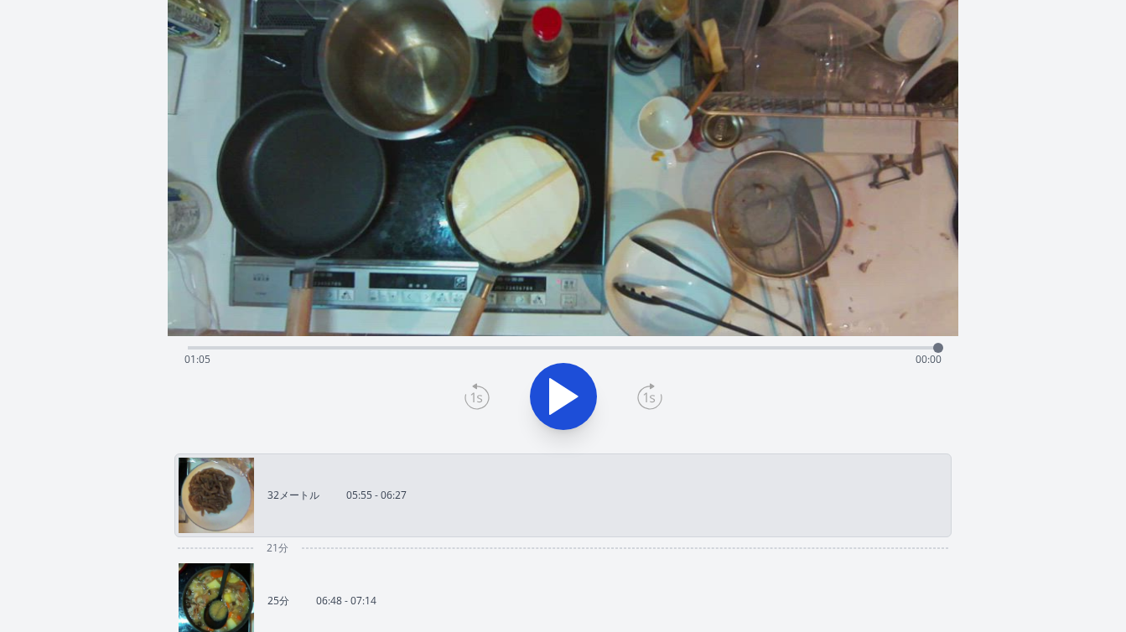
click at [385, 568] on link "25分 06:48 - 07:14" at bounding box center [557, 601] width 756 height 75
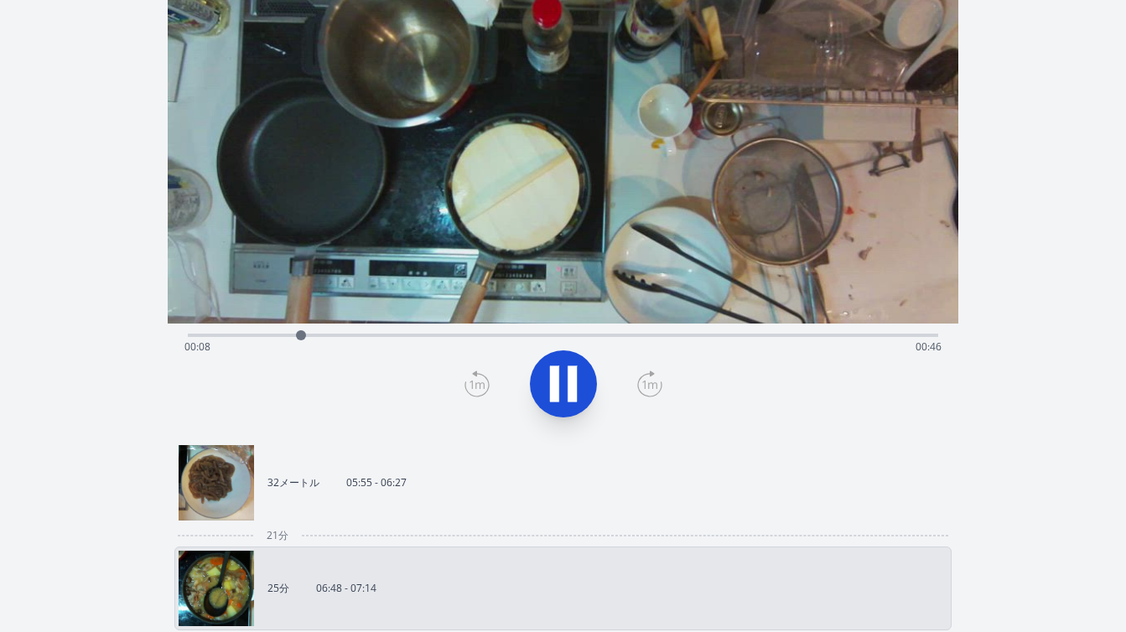
scroll to position [159, 0]
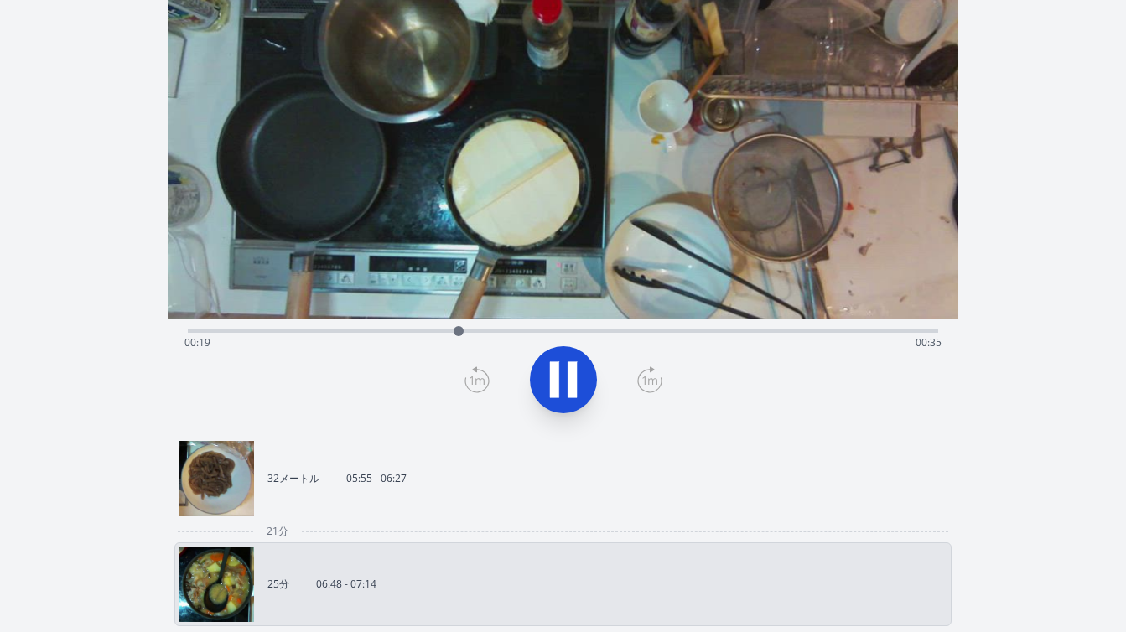
click at [1069, 244] on div "録音を破棄しますか? 一度破棄すると回復できなくなります。 キャンセル 記録を破棄 00:09:10 1 × 0.25倍 0.5× 1× 1.5倍 2× fu…" at bounding box center [563, 474] width 1126 height 1267
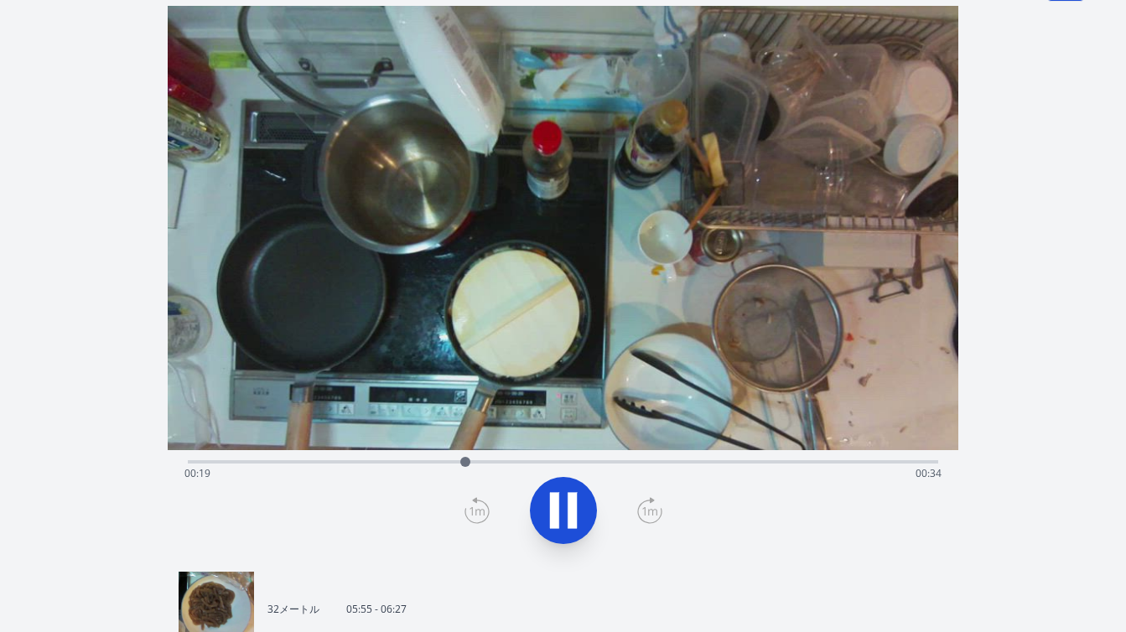
scroll to position [0, 0]
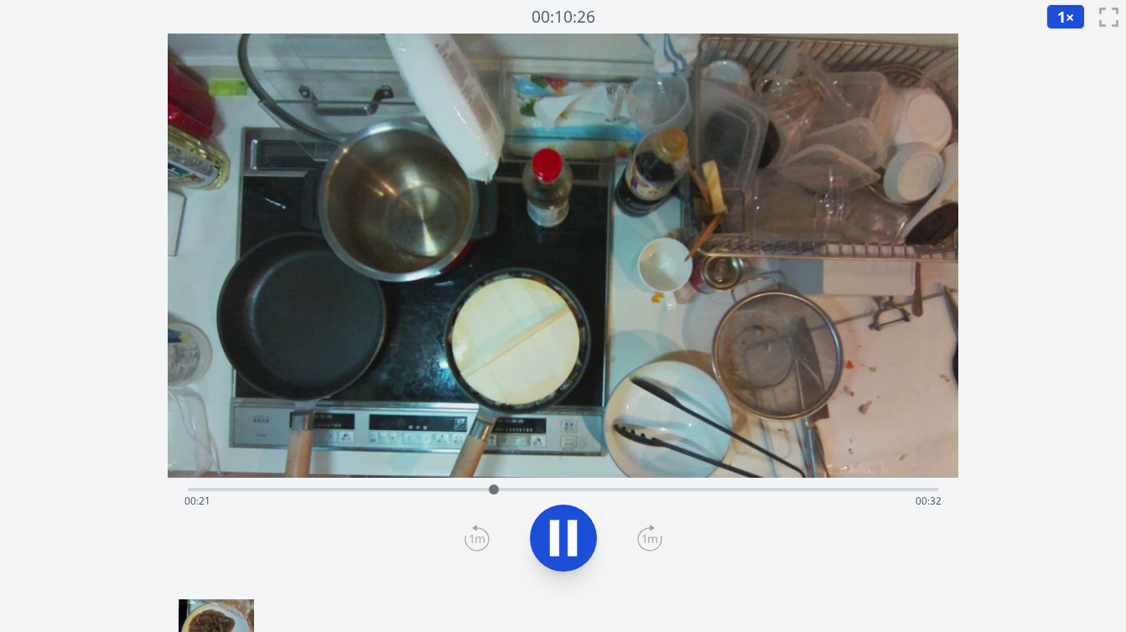
click at [252, 493] on div "経過時間: 00:21 残り時間: 00:32" at bounding box center [563, 501] width 757 height 27
click at [235, 492] on div "経過時間: 00:05 残り時間: 00:49" at bounding box center [563, 501] width 757 height 27
click at [223, 492] on div "経過時間: 00:04 残り時間: 00:50" at bounding box center [563, 501] width 757 height 27
click at [202, 492] on div "経過時間: 00:03 残り時間: 00:50" at bounding box center [563, 501] width 757 height 27
click at [325, 489] on div "経過時間: 00:28 残り時間: 00:26" at bounding box center [563, 501] width 757 height 27
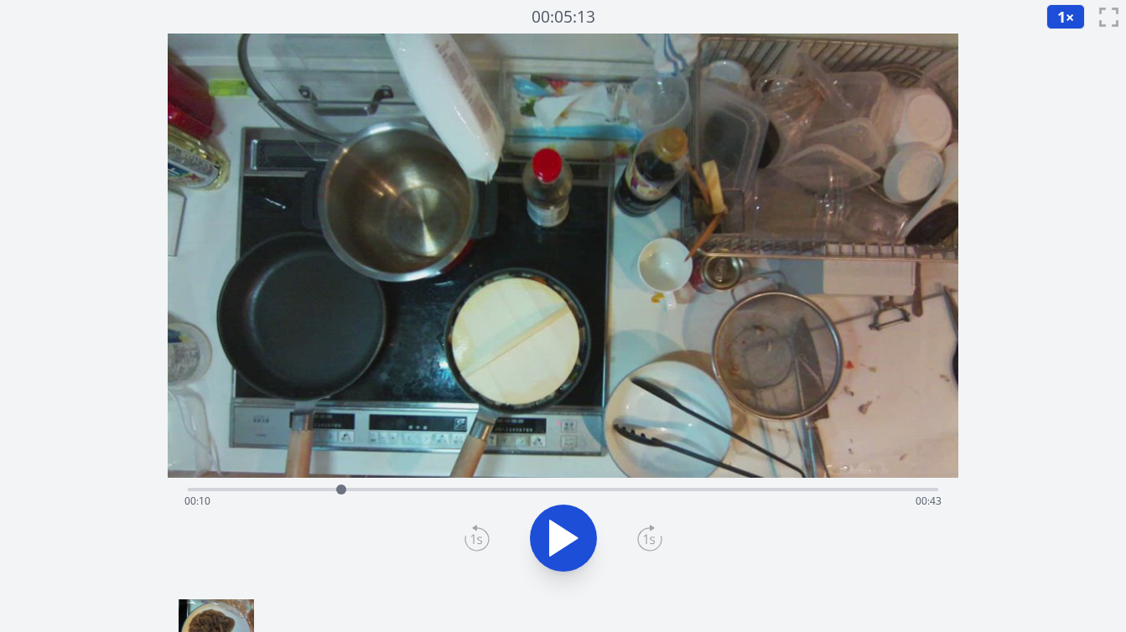
click at [346, 489] on div at bounding box center [341, 490] width 10 height 10
click at [338, 489] on div at bounding box center [337, 489] width 25 height 25
click at [320, 489] on div "経過時間: 00:11 残り時間: 00:43" at bounding box center [563, 501] width 757 height 27
click at [303, 488] on div "経過時間: 00:09 残り時間: 00:44" at bounding box center [563, 501] width 757 height 27
click at [409, 490] on div "経過時間: 00:42 残り時間: 00:11" at bounding box center [563, 501] width 757 height 27
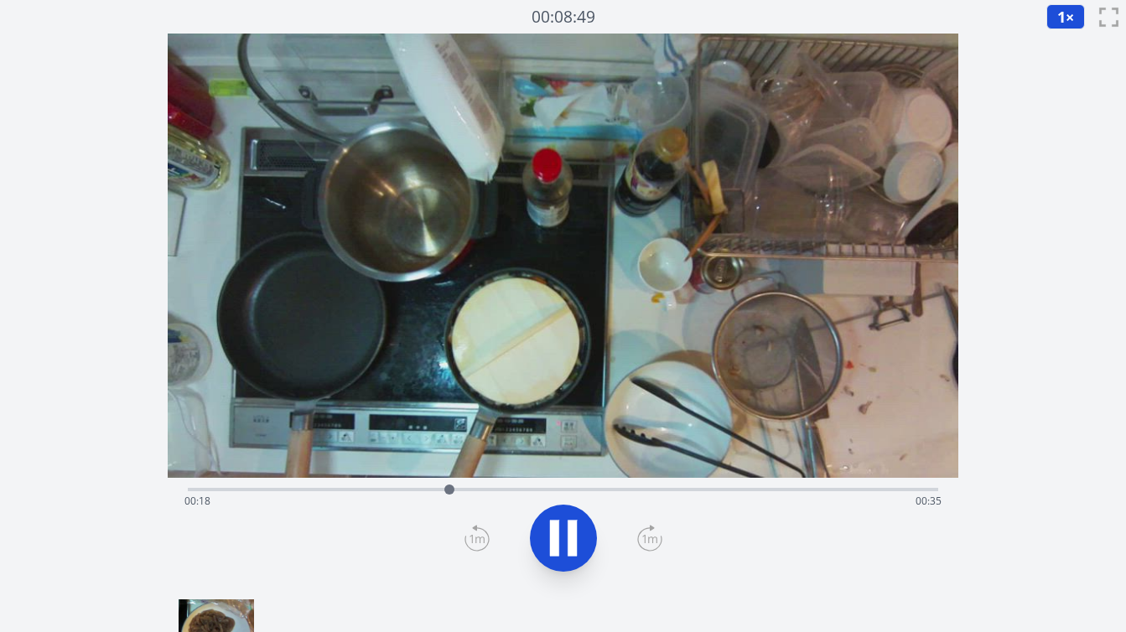
click at [451, 492] on div at bounding box center [450, 490] width 10 height 10
click at [369, 491] on div "経過時間: 00:21 残り時間: 00:33" at bounding box center [563, 501] width 757 height 27
click at [298, 488] on div "経過時間: 00:13 残り時間: 00:40" at bounding box center [563, 501] width 757 height 27
click at [238, 494] on div "経過時間: 00:25 残り時間: 00:29" at bounding box center [563, 501] width 757 height 27
click at [218, 487] on div "経過時間: 00:05 残り時間: 00:48" at bounding box center [563, 488] width 751 height 20
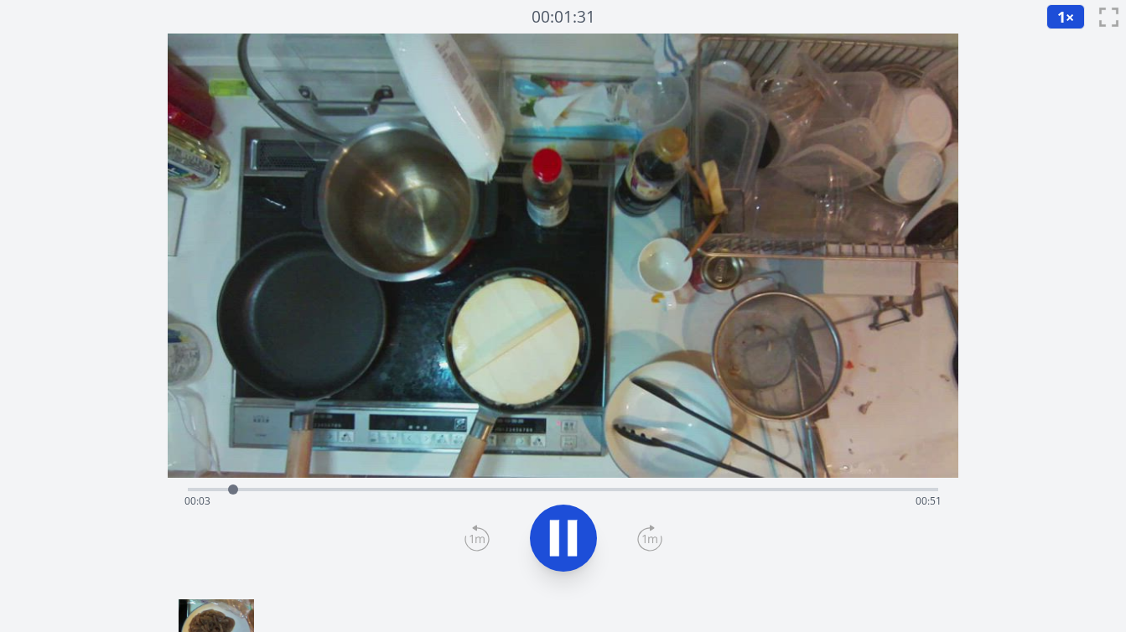
click at [196, 489] on div "経過時間: 00:03 残り時間: 00:51" at bounding box center [563, 501] width 757 height 27
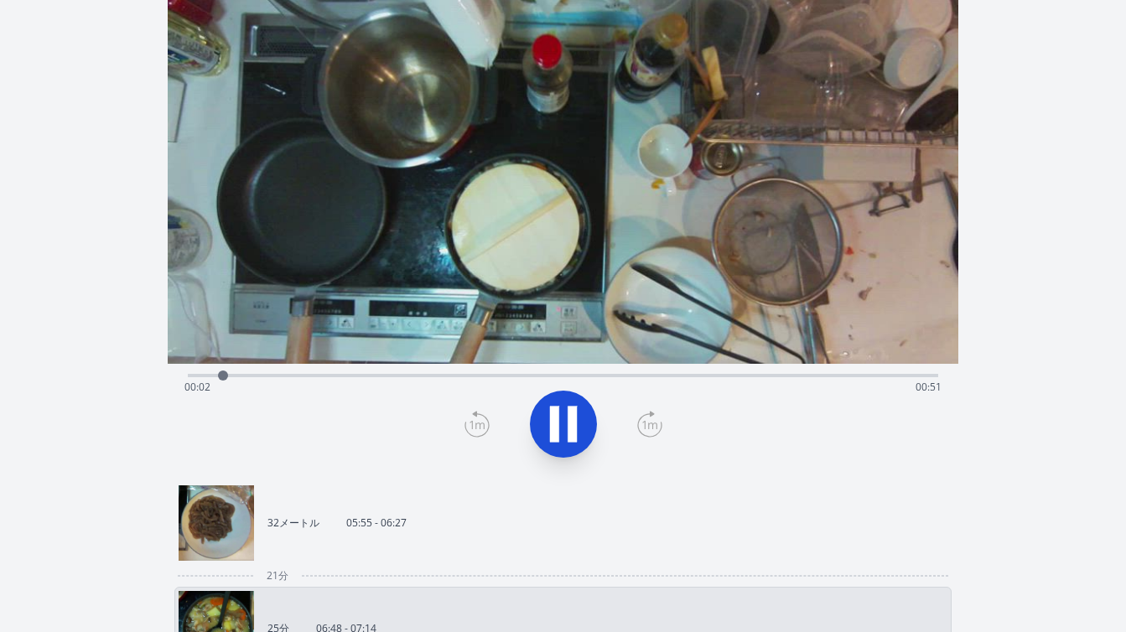
scroll to position [146, 0]
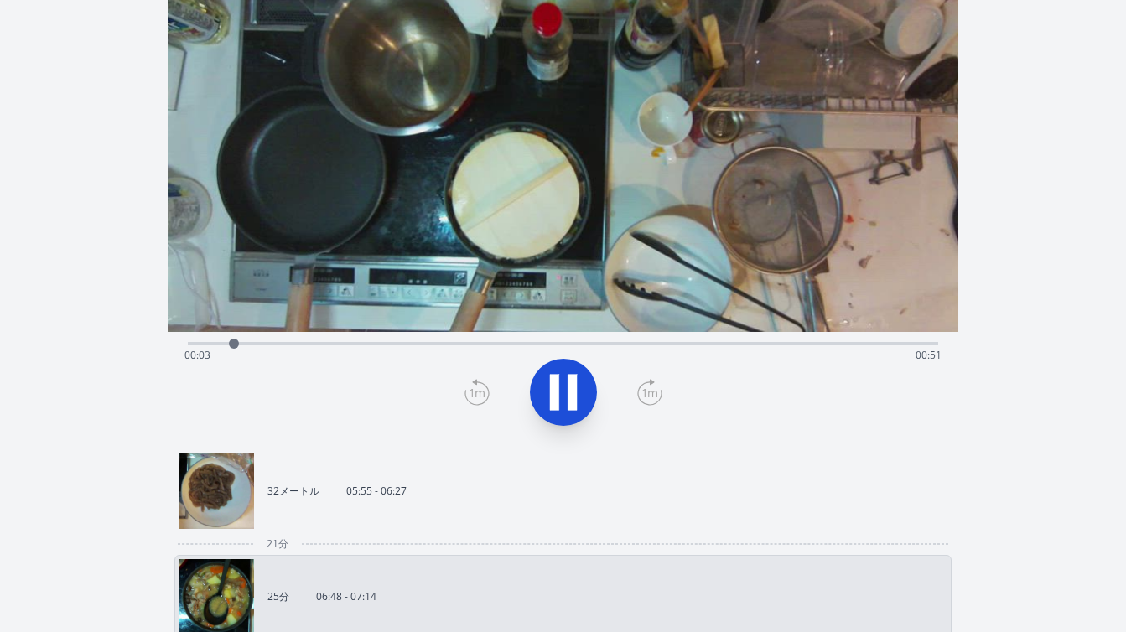
click at [459, 527] on link "32メートル 05:55 - 06:27" at bounding box center [557, 491] width 756 height 75
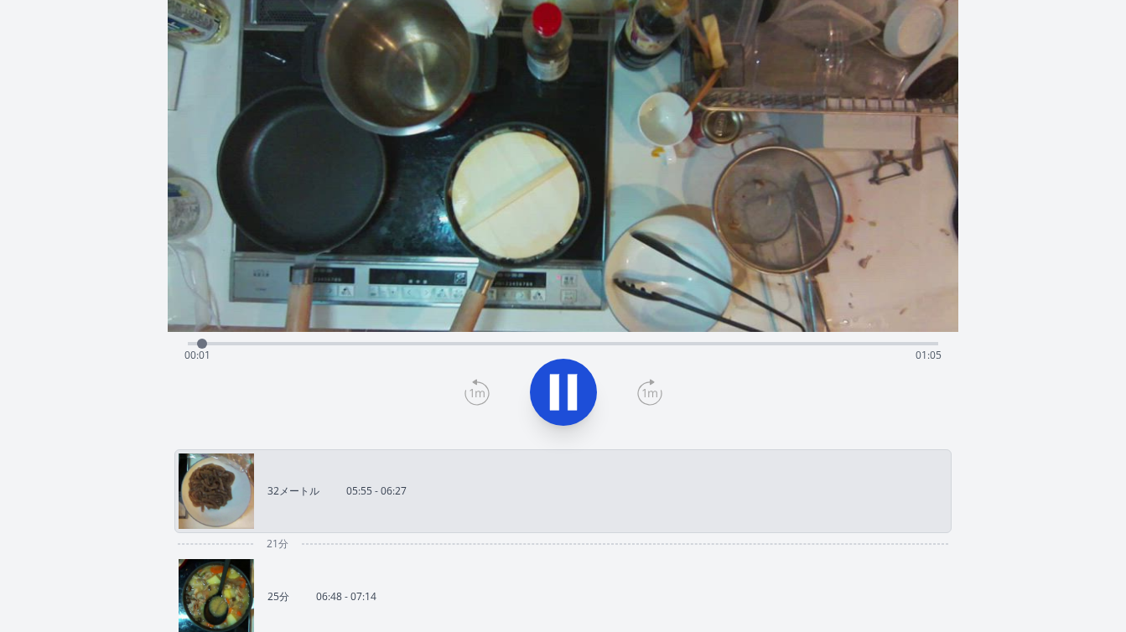
click at [762, 342] on div "経過時間: 00:01 残り時間: 01:05" at bounding box center [563, 355] width 757 height 27
click at [695, 343] on div "経過時間: 00:52 残り時間: 00:14" at bounding box center [563, 355] width 757 height 27
click at [625, 346] on div "経過時間: 00:45 残り時間: 00:21" at bounding box center [563, 355] width 757 height 27
click at [585, 344] on div "経過時間: 00:41 残り時間: 00:25" at bounding box center [563, 355] width 757 height 27
click at [880, 342] on div "経過時間: 00:58 残り時間: 00:08" at bounding box center [563, 355] width 757 height 27
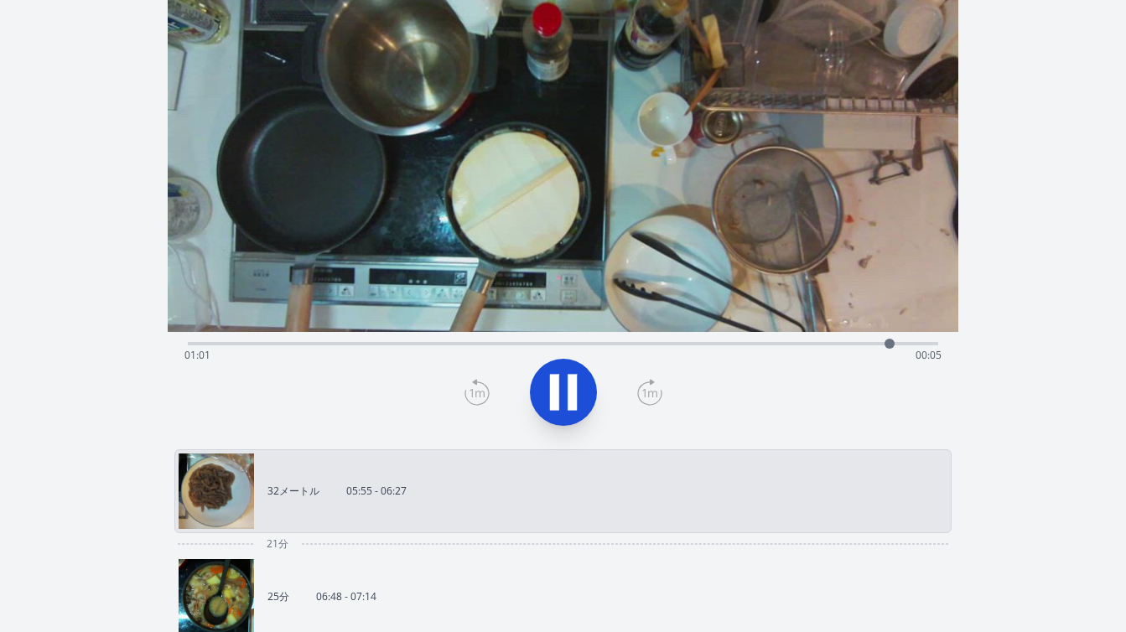
click at [909, 342] on div "経過時間: 01:01 残り時間: 00:05" at bounding box center [563, 355] width 757 height 27
click at [922, 341] on div at bounding box center [918, 344] width 10 height 10
click at [420, 570] on link "25分 06:48 - 07:14" at bounding box center [557, 596] width 756 height 75
